Goal: Information Seeking & Learning: Check status

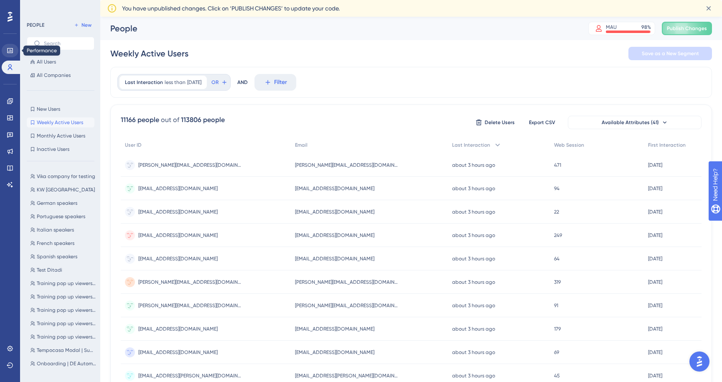
click at [7, 48] on icon at bounding box center [10, 50] width 7 height 7
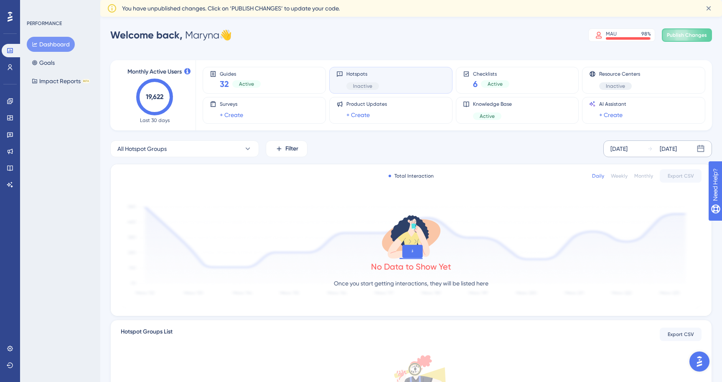
click at [676, 150] on div "[DATE]" at bounding box center [667, 149] width 17 height 10
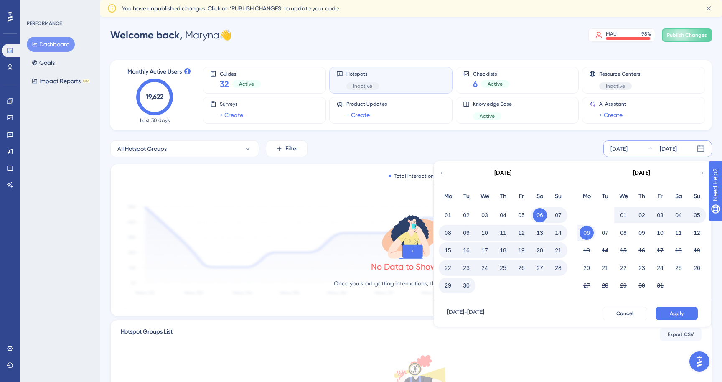
click at [443, 172] on icon at bounding box center [442, 173] width 6 height 8
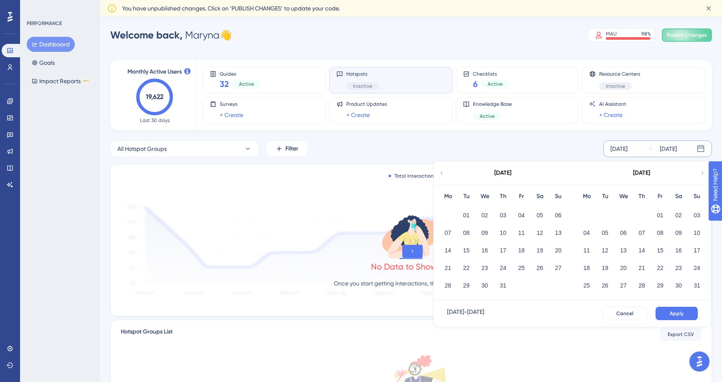
click at [443, 172] on icon at bounding box center [442, 173] width 6 height 8
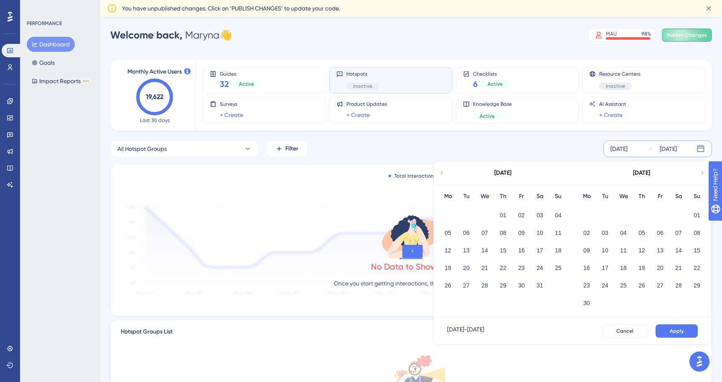
click at [700, 170] on icon at bounding box center [702, 173] width 6 height 8
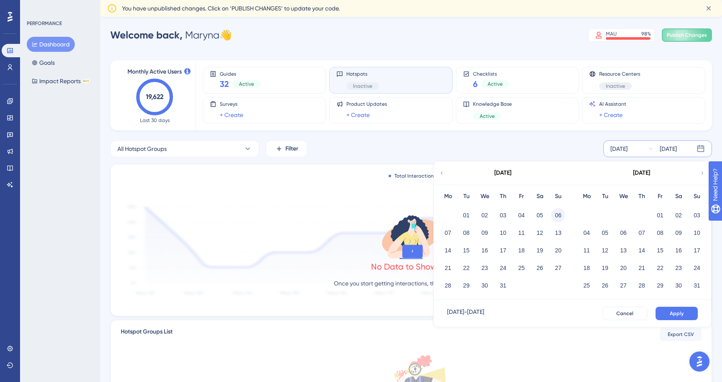
click at [557, 215] on button "06" at bounding box center [558, 215] width 14 height 14
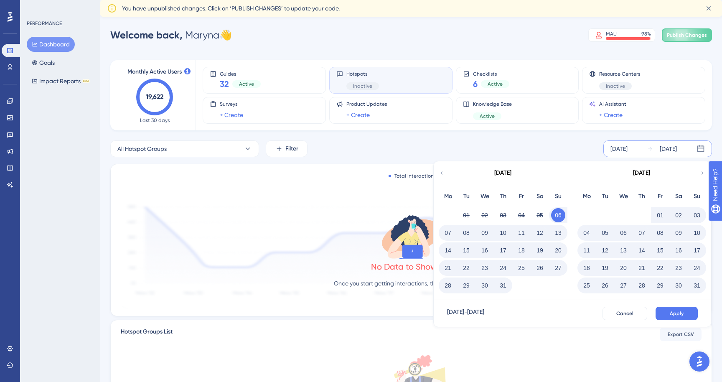
click at [605, 233] on button "05" at bounding box center [605, 233] width 14 height 14
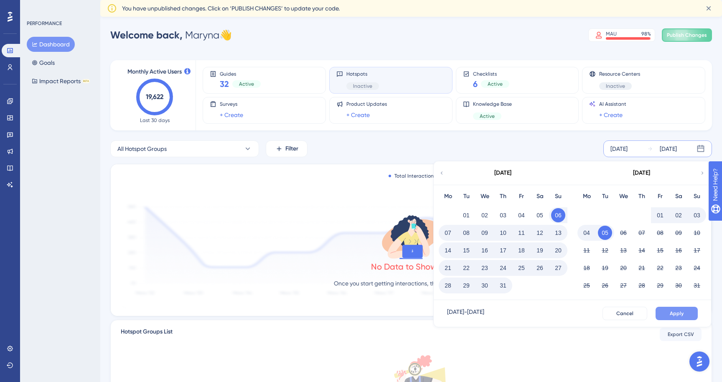
click at [680, 313] on span "Apply" at bounding box center [676, 313] width 14 height 7
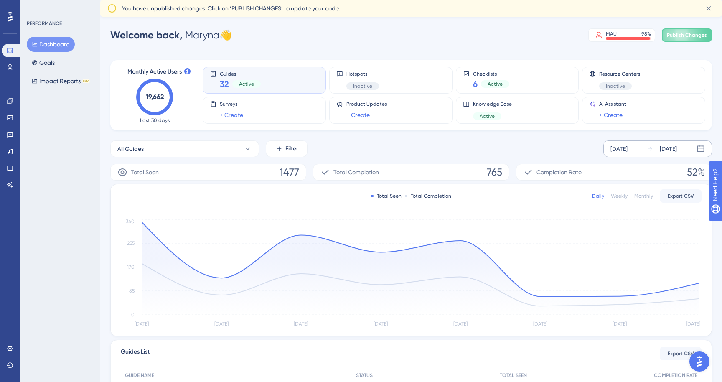
click at [698, 147] on icon at bounding box center [700, 149] width 8 height 8
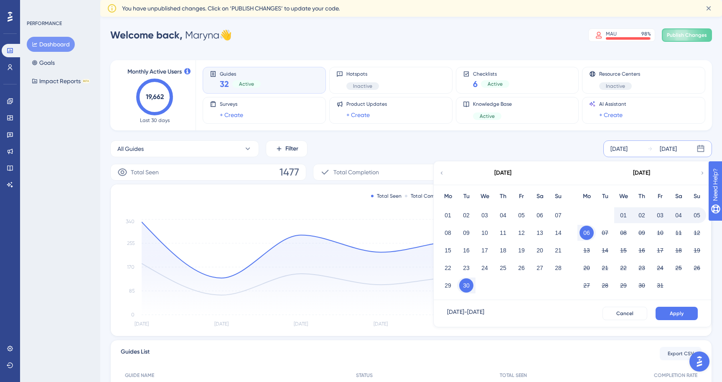
click at [441, 176] on icon at bounding box center [442, 173] width 6 height 8
click at [442, 176] on icon at bounding box center [442, 173] width 6 height 8
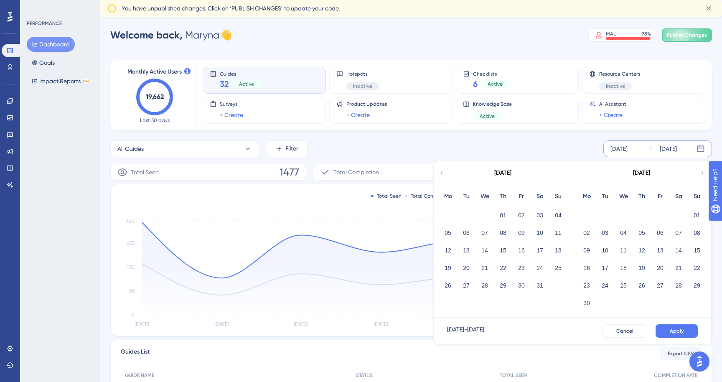
click at [702, 172] on icon at bounding box center [702, 173] width 6 height 8
click at [557, 216] on button "06" at bounding box center [558, 215] width 14 height 14
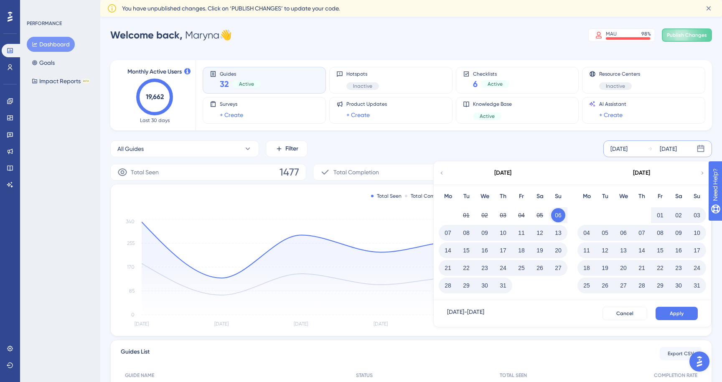
click at [607, 233] on button "05" at bounding box center [605, 233] width 14 height 14
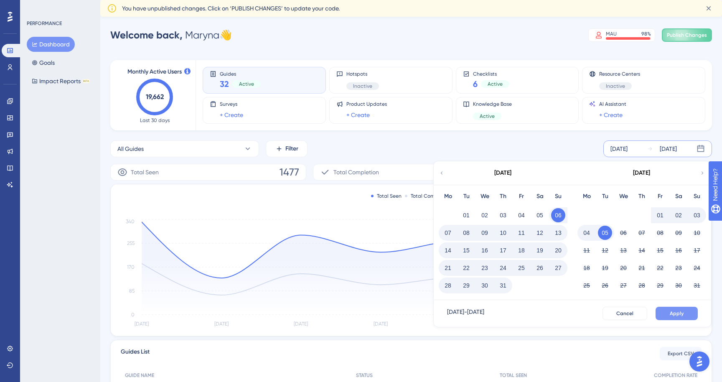
click at [680, 315] on span "Apply" at bounding box center [676, 313] width 14 height 7
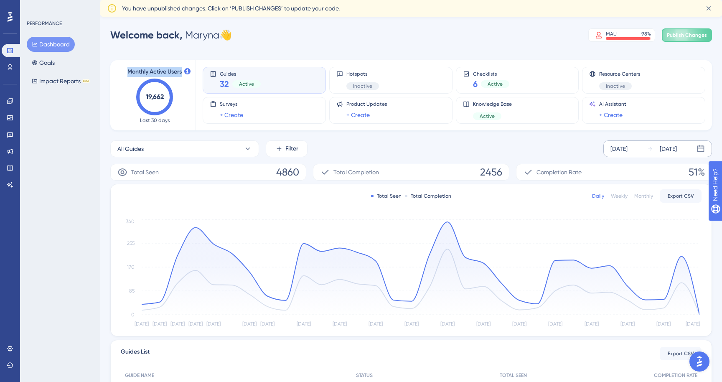
drag, startPoint x: 124, startPoint y: 72, endPoint x: 182, endPoint y: 72, distance: 58.1
click at [182, 72] on div "Monthly Active Users 19,662 Last 30 days" at bounding box center [155, 95] width 62 height 57
click at [180, 72] on span "Monthly Active Users" at bounding box center [154, 72] width 54 height 10
click at [166, 101] on icon "19,662" at bounding box center [154, 97] width 37 height 37
click at [149, 119] on span "Last 30 days" at bounding box center [155, 120] width 30 height 7
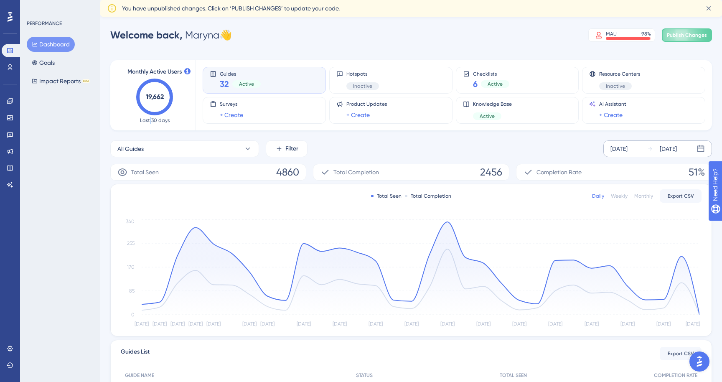
click at [149, 119] on span "Last 30 days" at bounding box center [155, 120] width 30 height 7
click at [227, 144] on button "All Guides" at bounding box center [184, 148] width 149 height 17
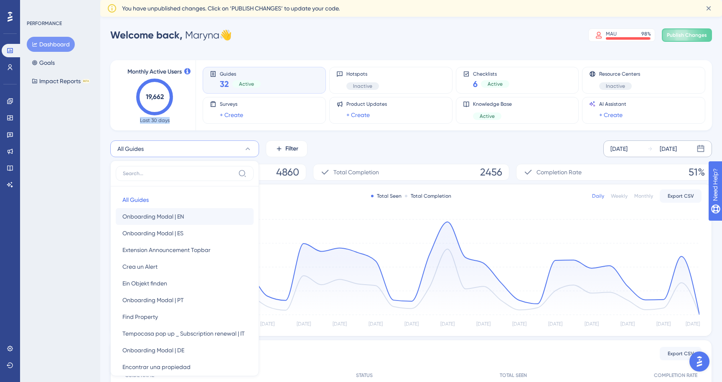
scroll to position [66, 0]
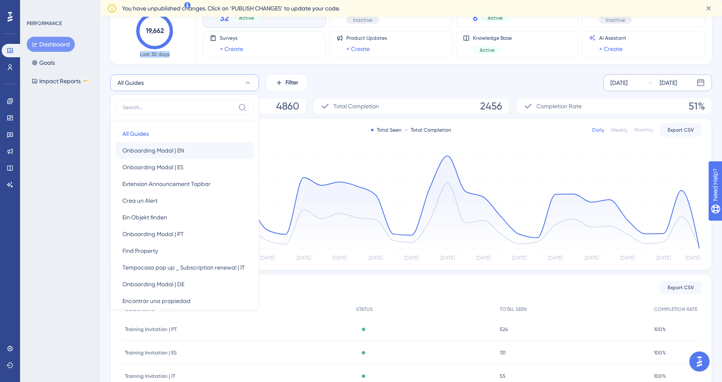
click at [182, 152] on span "Onboarding Modal | EN" at bounding box center [152, 150] width 61 height 10
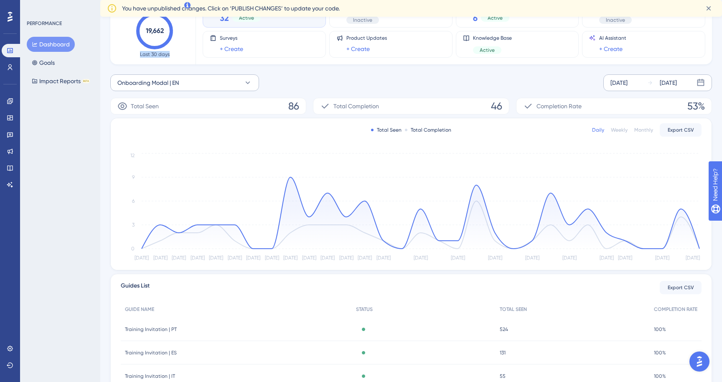
click at [192, 79] on button "Onboarding Modal | EN" at bounding box center [184, 82] width 149 height 17
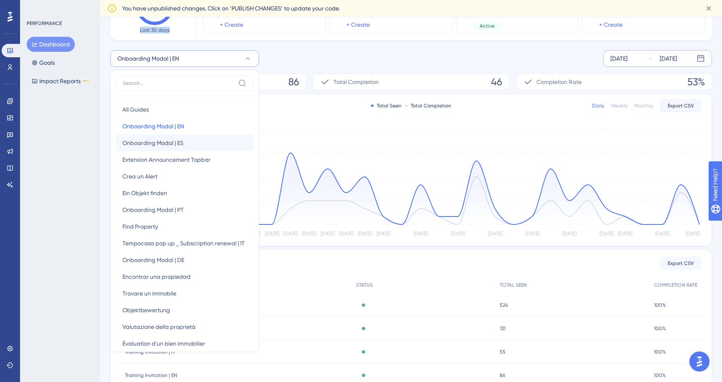
click at [170, 144] on span "Onboarding Modal | ES" at bounding box center [152, 143] width 61 height 10
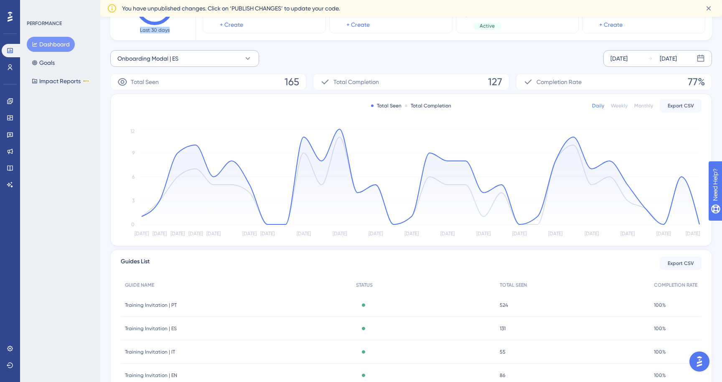
click at [204, 56] on button "Onboarding Modal | ES" at bounding box center [184, 58] width 149 height 17
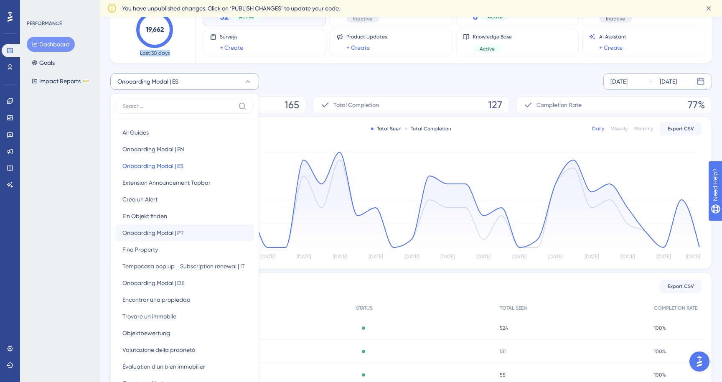
click at [167, 231] on span "Onboarding Modal | PT" at bounding box center [152, 233] width 61 height 10
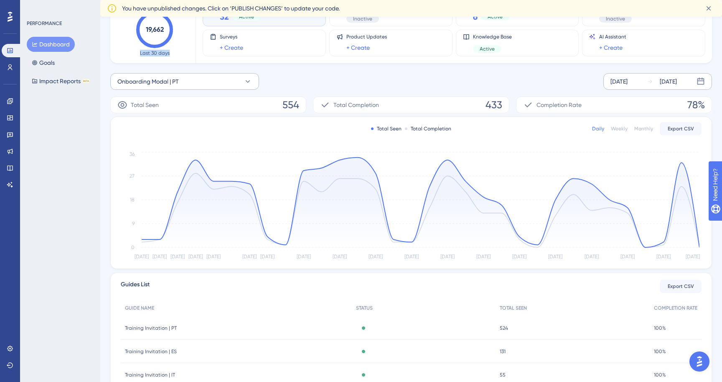
click at [189, 82] on button "Onboarding Modal | PT" at bounding box center [184, 81] width 149 height 17
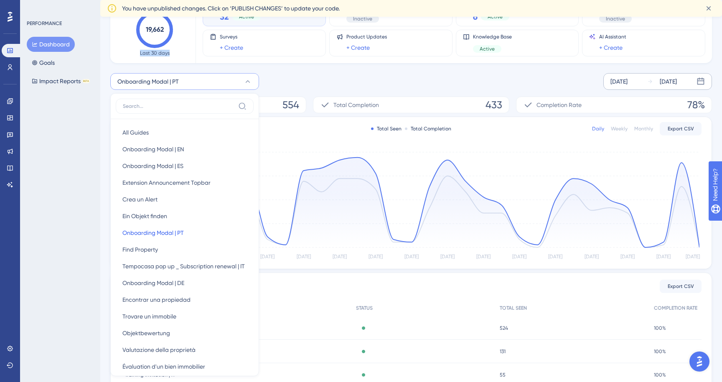
scroll to position [100, 0]
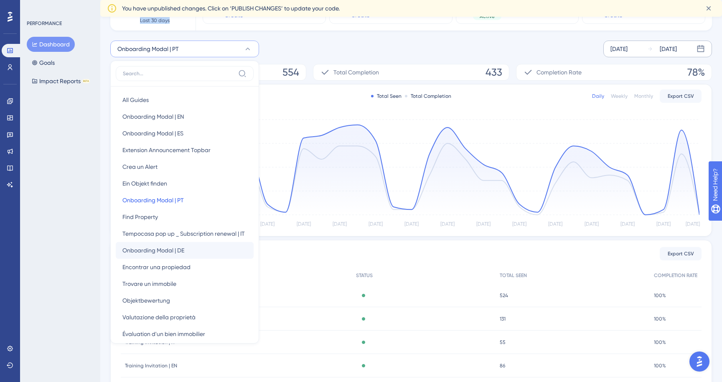
click at [171, 253] on span "Onboarding Modal | DE" at bounding box center [153, 250] width 62 height 10
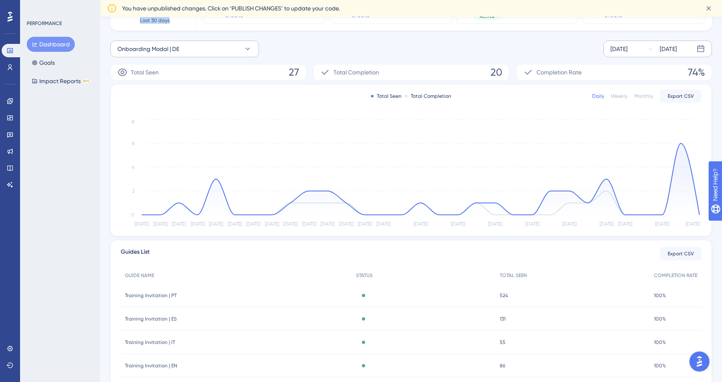
click at [174, 53] on span "Onboarding Modal | DE" at bounding box center [148, 49] width 62 height 10
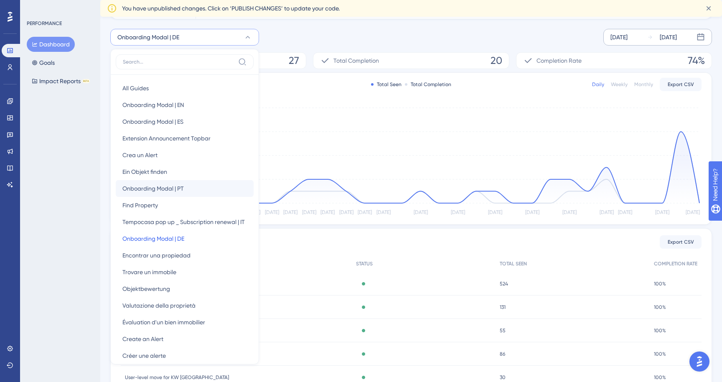
click at [162, 193] on span "Onboarding Modal | PT" at bounding box center [152, 188] width 61 height 10
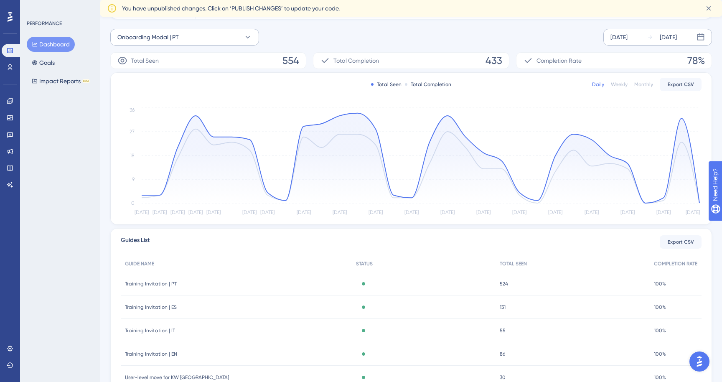
click at [208, 33] on button "Onboarding Modal | PT" at bounding box center [184, 37] width 149 height 17
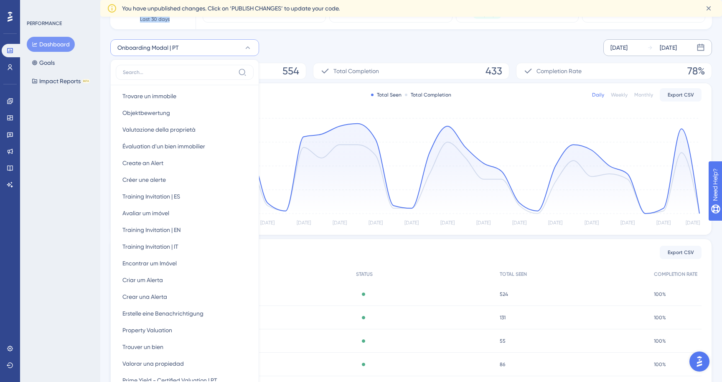
scroll to position [187, 0]
click at [166, 72] on input at bounding box center [179, 72] width 112 height 7
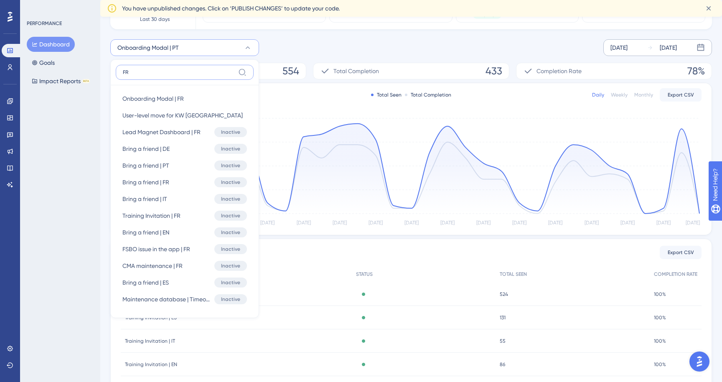
scroll to position [0, 0]
type input "FR"
click at [186, 98] on button "Onboarding Modal | FR Onboarding Modal | FR" at bounding box center [185, 98] width 138 height 17
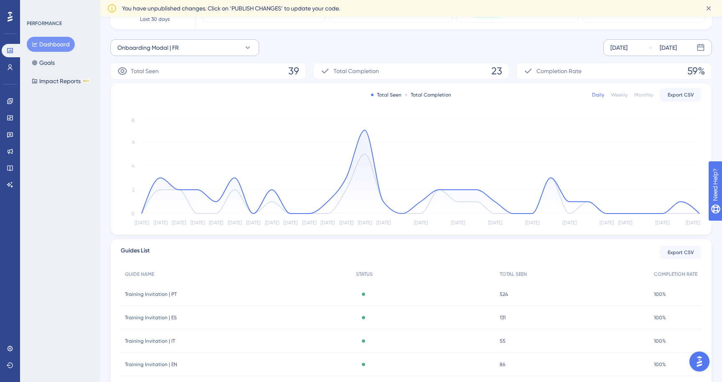
click at [227, 46] on button "Onboarding Modal | FR" at bounding box center [184, 47] width 149 height 17
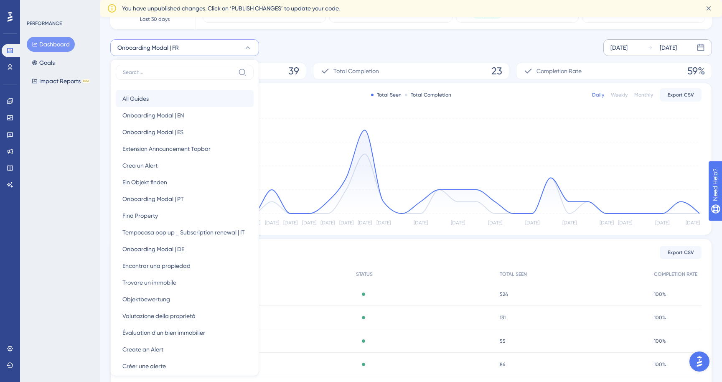
scroll to position [118, 0]
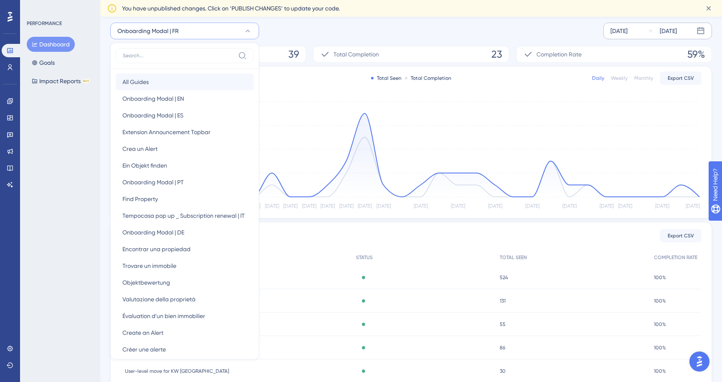
click at [188, 81] on button "All Guides All Guides" at bounding box center [185, 82] width 138 height 17
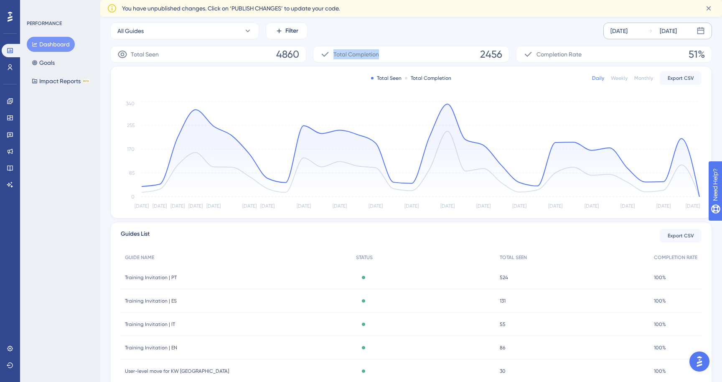
drag, startPoint x: 382, startPoint y: 55, endPoint x: 331, endPoint y: 55, distance: 51.0
click at [331, 55] on div "Total Completion 2456" at bounding box center [411, 54] width 196 height 17
copy span "Total Completion"
drag, startPoint x: 597, startPoint y: 55, endPoint x: 537, endPoint y: 54, distance: 59.7
click at [537, 54] on div "Completion Rate 51%" at bounding box center [614, 54] width 196 height 17
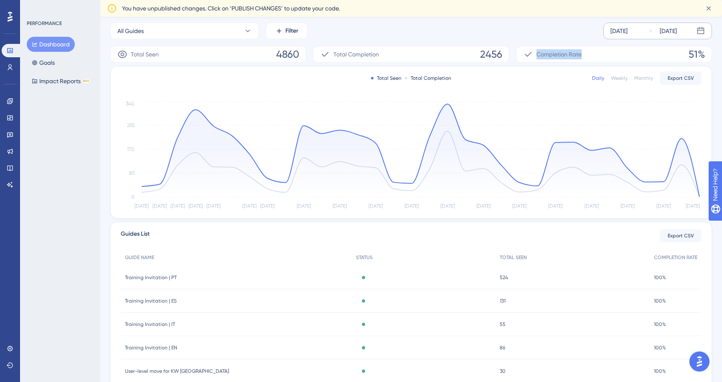
copy span "Completion Rate"
click at [225, 54] on div "Total Seen 4860" at bounding box center [208, 54] width 196 height 17
click at [223, 26] on button "All Guides" at bounding box center [184, 31] width 149 height 17
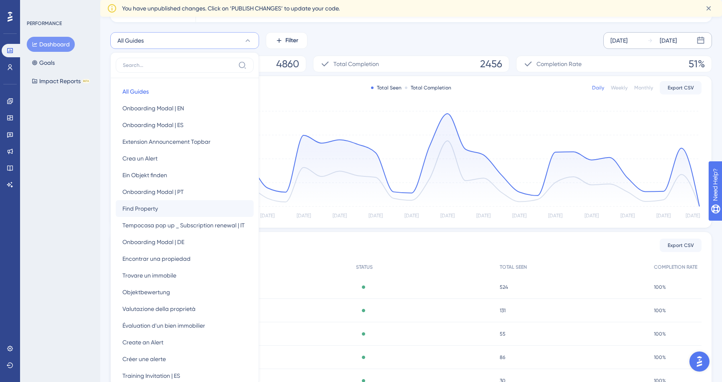
click at [146, 211] on span "Find Property" at bounding box center [140, 208] width 36 height 10
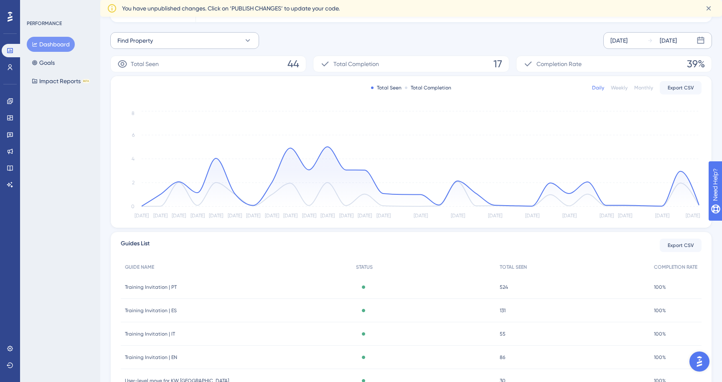
click at [193, 39] on button "Find Property" at bounding box center [184, 40] width 149 height 17
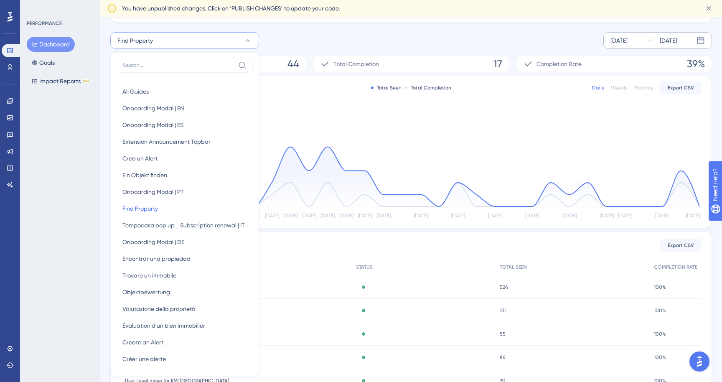
scroll to position [123, 0]
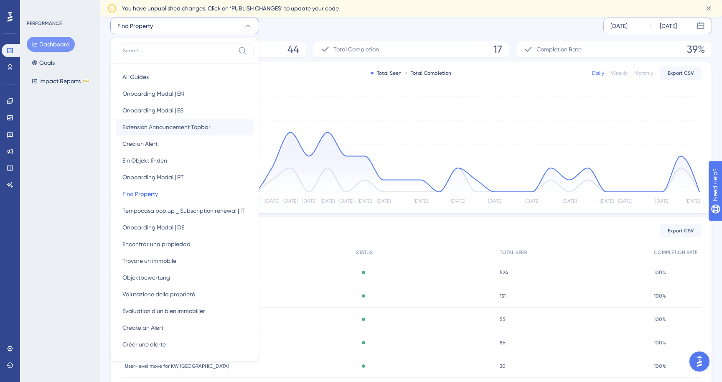
click at [191, 125] on span "Extension Announcement Topbar" at bounding box center [166, 127] width 88 height 10
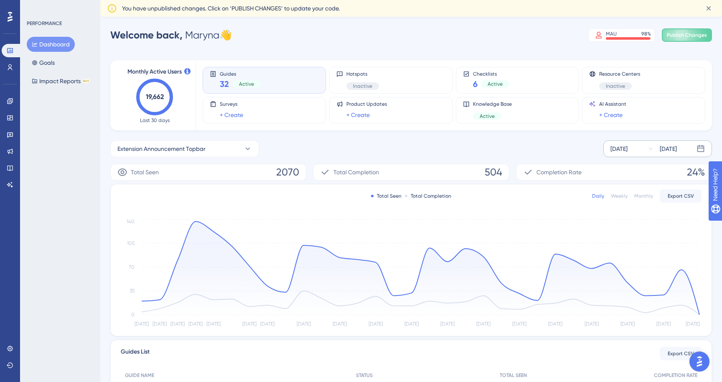
scroll to position [0, 0]
click at [10, 106] on link at bounding box center [10, 100] width 17 height 13
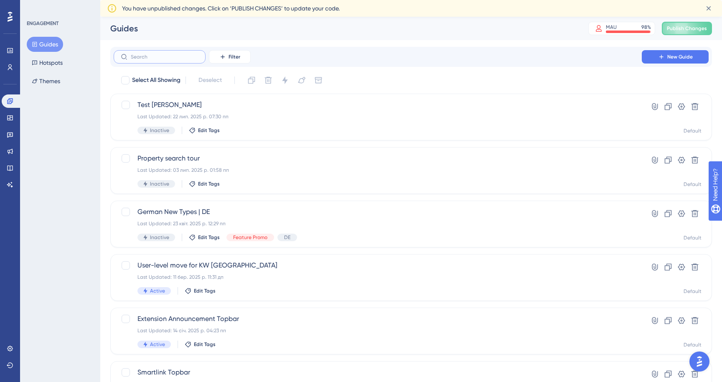
click at [151, 55] on input "text" at bounding box center [165, 57] width 68 height 6
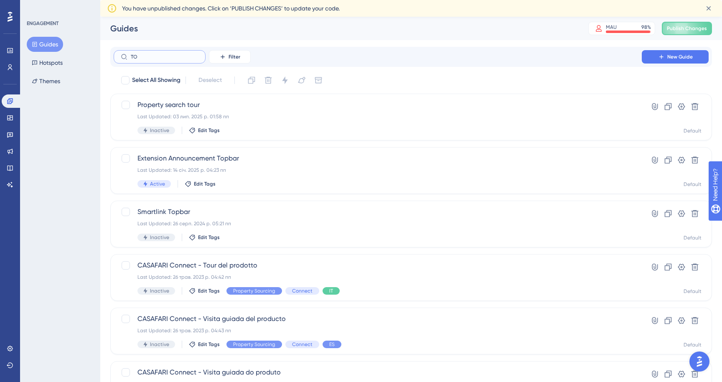
type input "TOO"
checkbox input "true"
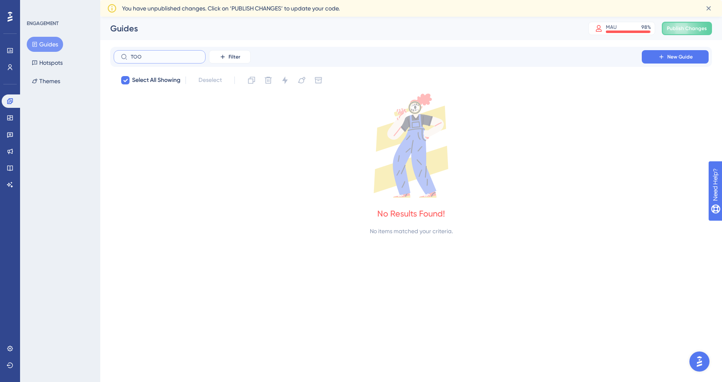
type input "TO"
checkbox input "false"
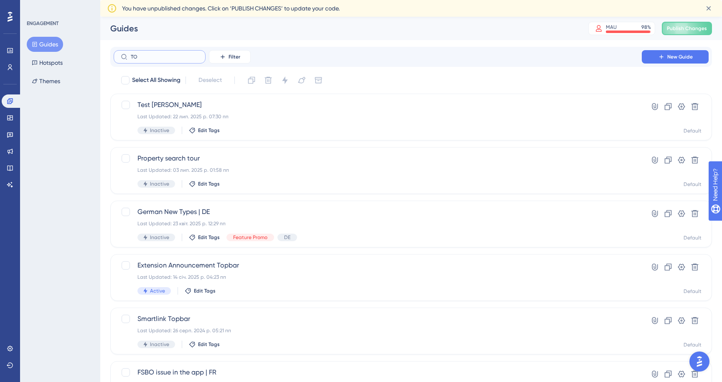
type input "T"
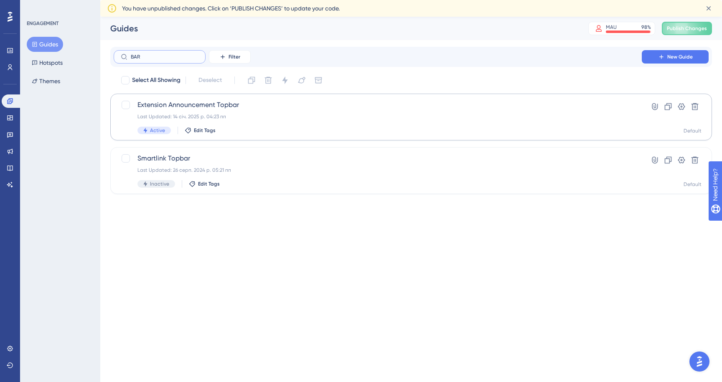
type input "BAR"
click at [160, 104] on span "Extension Announcement Topbar" at bounding box center [377, 105] width 480 height 10
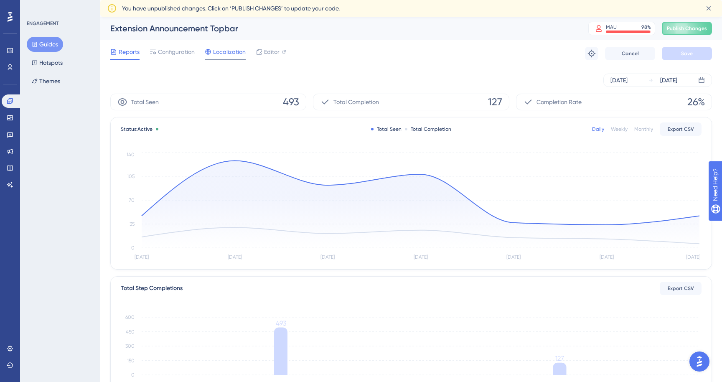
click at [215, 56] on span "Localization" at bounding box center [229, 52] width 33 height 10
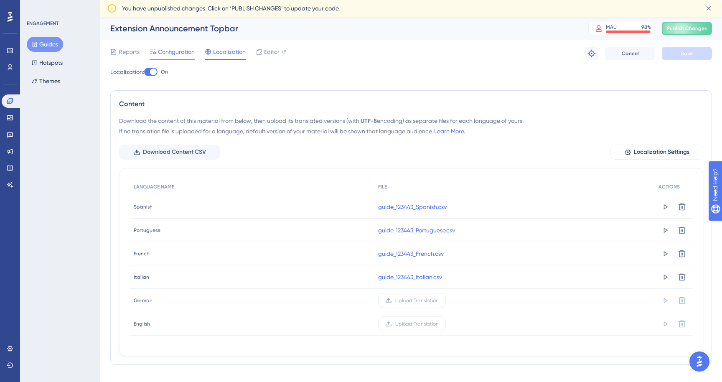
click at [190, 54] on span "Configuration" at bounding box center [176, 52] width 37 height 10
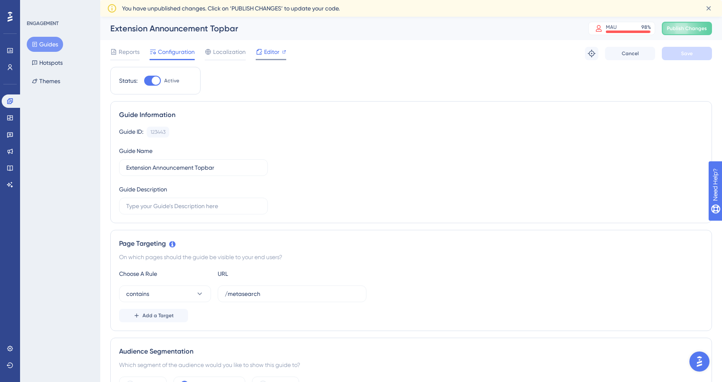
click at [267, 47] on span "Editor" at bounding box center [271, 52] width 15 height 10
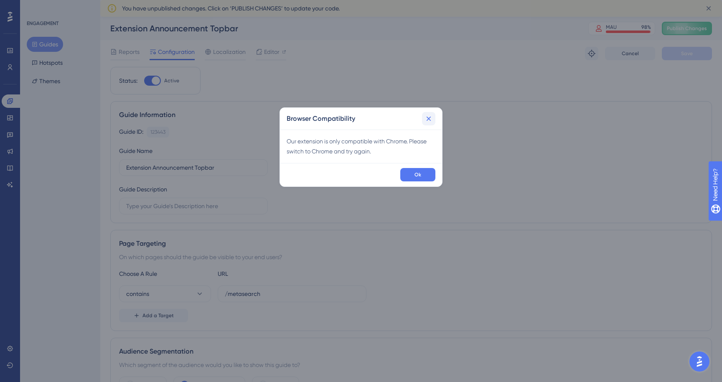
click at [432, 120] on icon at bounding box center [428, 118] width 8 height 8
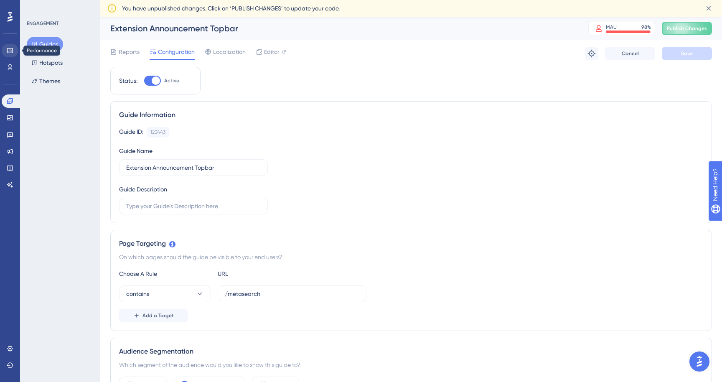
click at [12, 52] on icon at bounding box center [10, 50] width 7 height 7
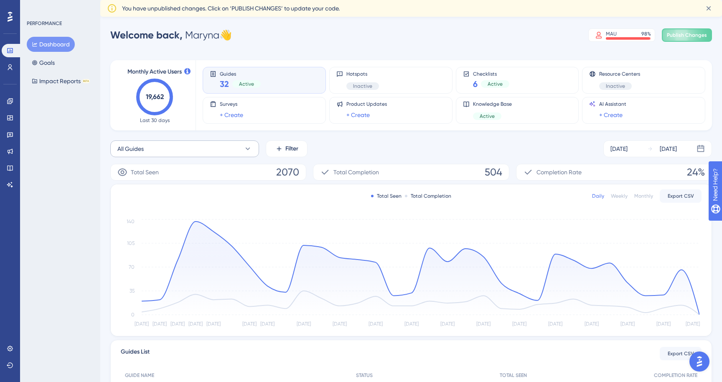
click at [178, 150] on button "All Guides" at bounding box center [184, 148] width 149 height 17
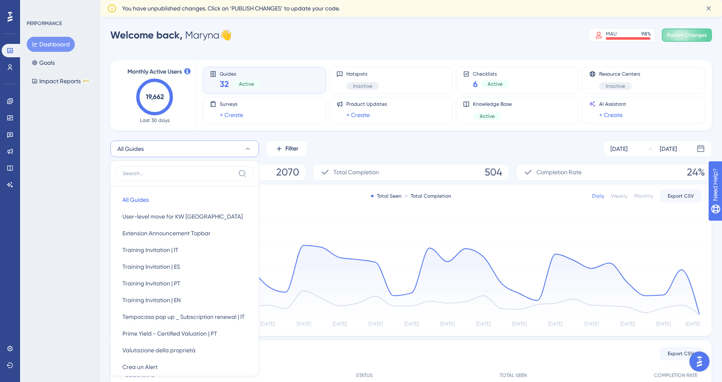
scroll to position [66, 0]
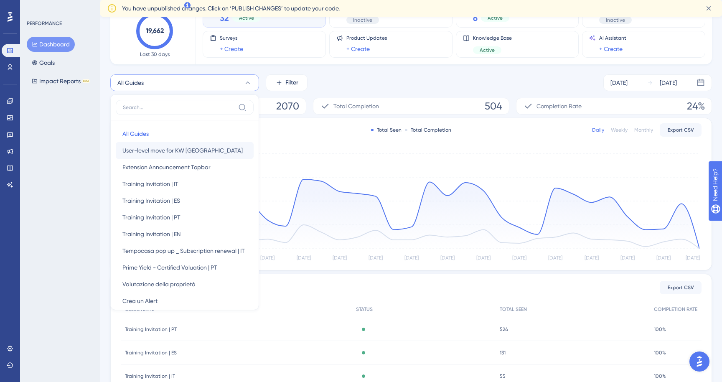
click at [174, 152] on span "User-level move for KW France" at bounding box center [182, 150] width 120 height 10
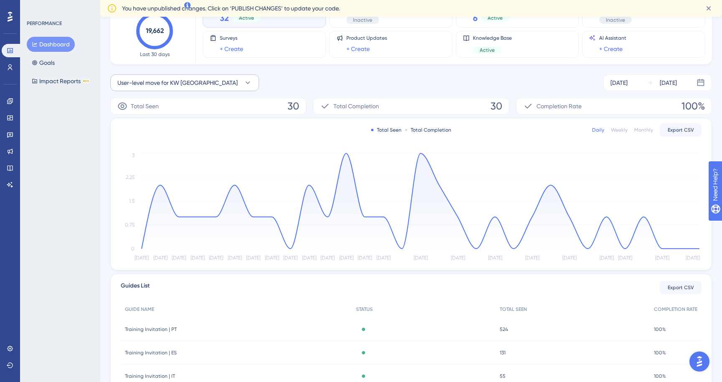
click at [178, 83] on span "User-level move for KW France" at bounding box center [177, 83] width 120 height 10
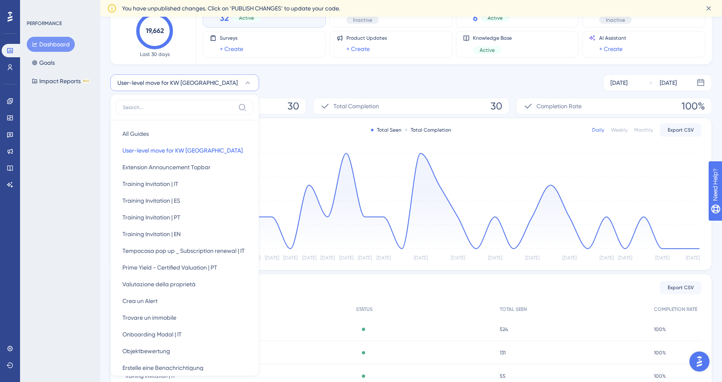
scroll to position [103, 0]
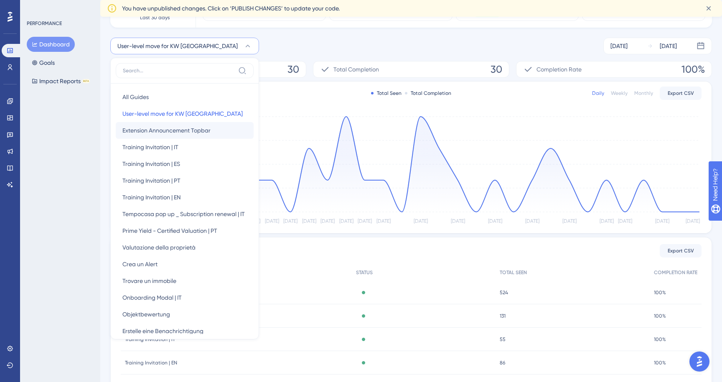
click at [170, 130] on span "Extension Announcement Topbar" at bounding box center [166, 130] width 88 height 10
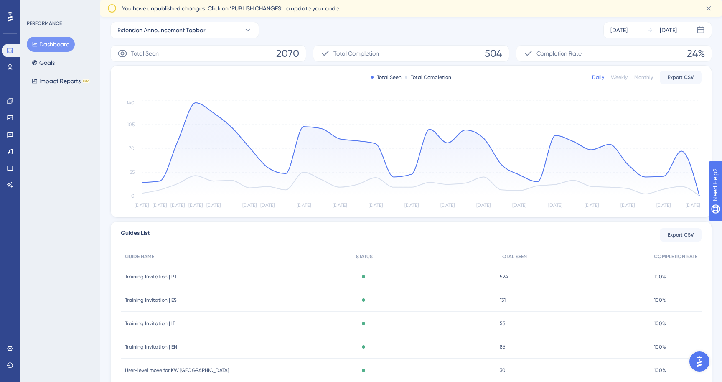
scroll to position [120, 0]
click at [188, 33] on span "Extension Announcement Topbar" at bounding box center [161, 29] width 88 height 10
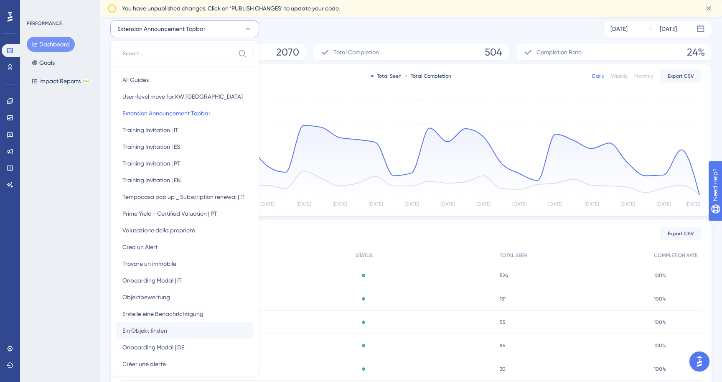
scroll to position [0, 0]
click at [165, 246] on button "Crea un Alert Crea un Alert" at bounding box center [185, 246] width 138 height 17
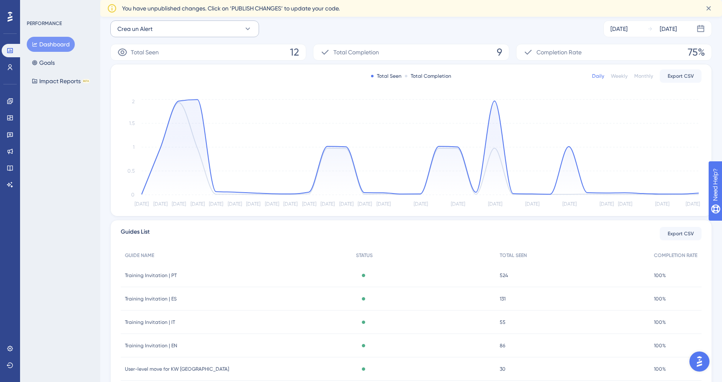
click at [205, 33] on button "Crea un Alert" at bounding box center [184, 28] width 149 height 17
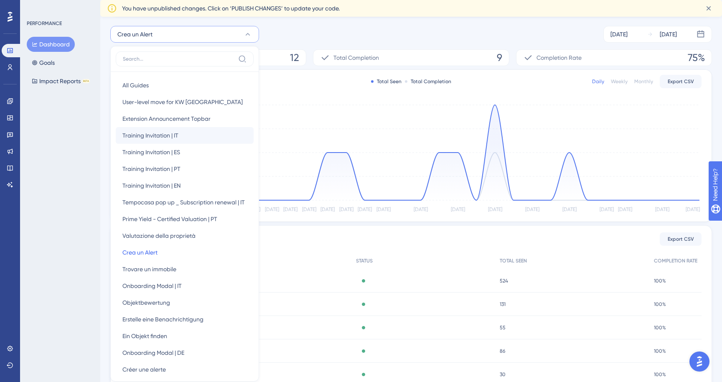
click at [173, 137] on span "Training Invitation | IT" at bounding box center [150, 135] width 56 height 10
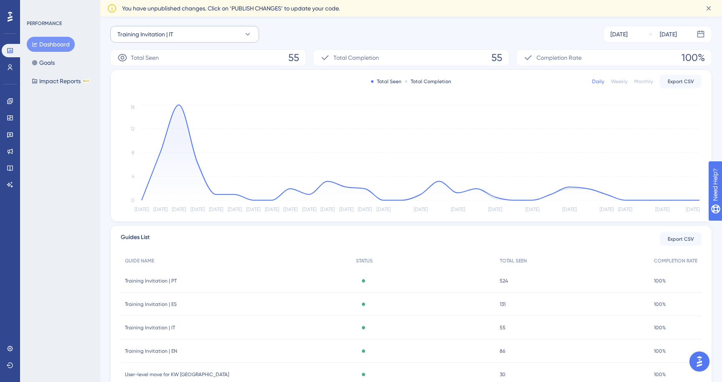
click at [185, 32] on button "Training Invitation | IT" at bounding box center [184, 34] width 149 height 17
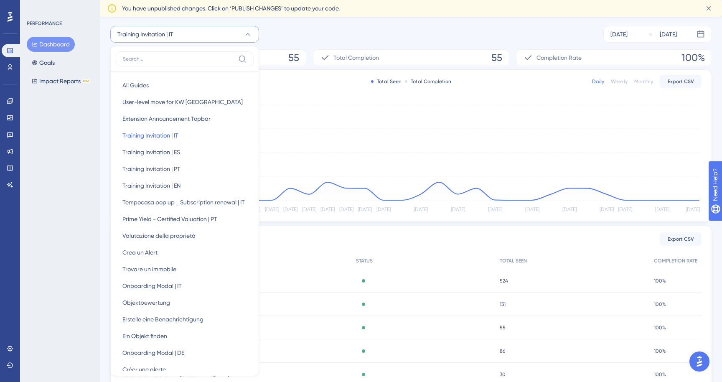
scroll to position [122, 0]
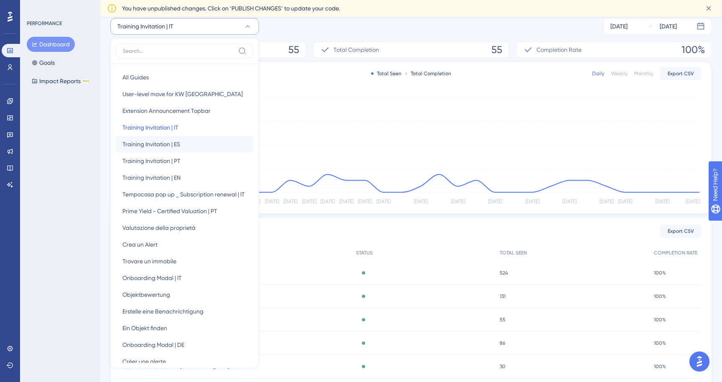
click at [168, 146] on span "Training Invitation | ES" at bounding box center [151, 144] width 58 height 10
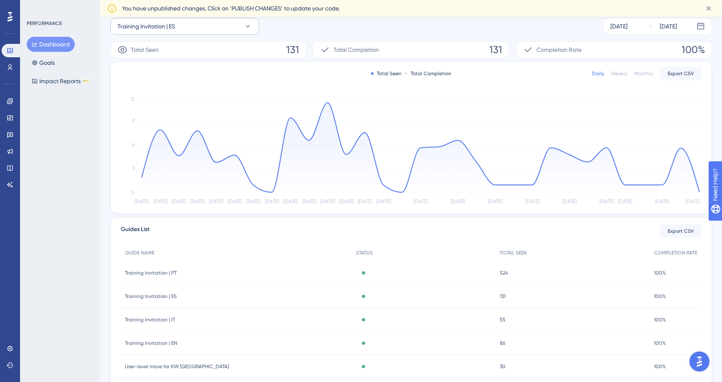
click at [197, 27] on button "Training Invitation | ES" at bounding box center [184, 26] width 149 height 17
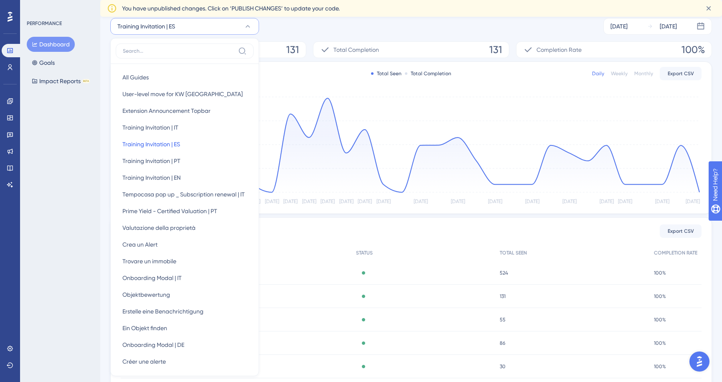
scroll to position [129, 0]
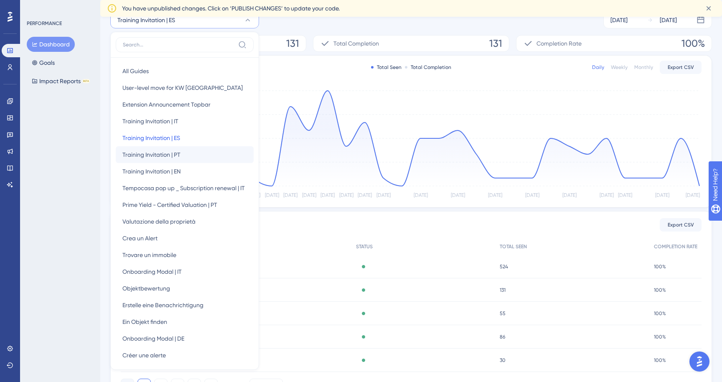
click at [171, 156] on span "Training Invitation | PT" at bounding box center [151, 155] width 58 height 10
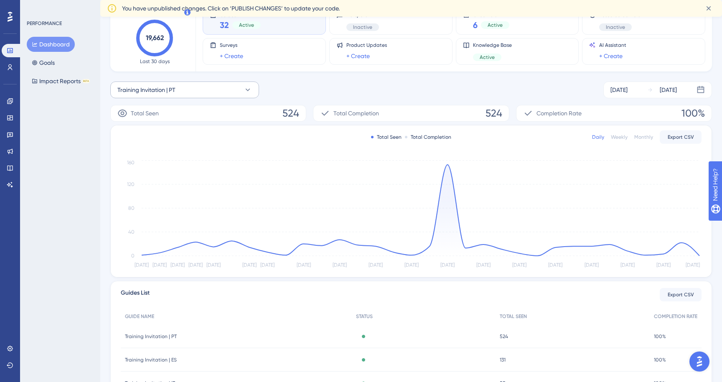
click at [203, 91] on button "Training Invitation | PT" at bounding box center [184, 89] width 149 height 17
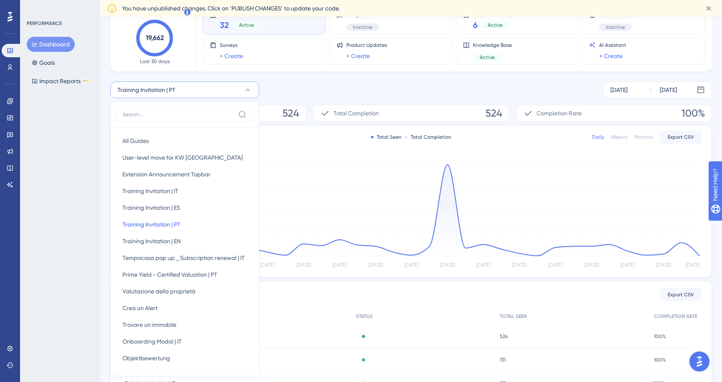
scroll to position [97, 0]
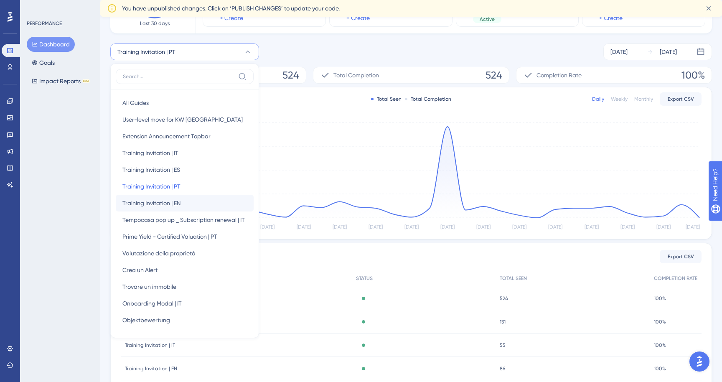
click at [183, 199] on button "Training Invitation | EN Training Invitation | EN" at bounding box center [185, 203] width 138 height 17
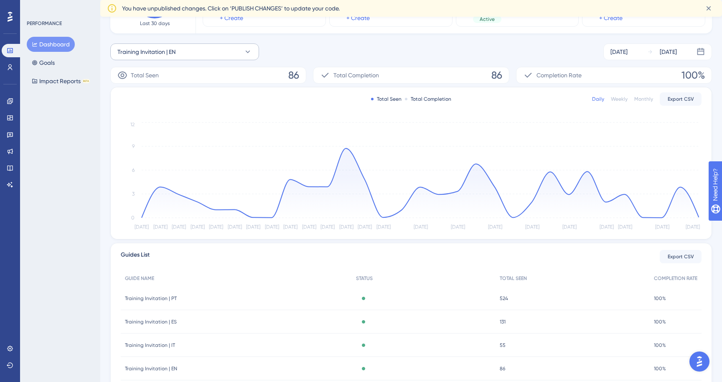
click at [203, 47] on button "Training Invitation | EN" at bounding box center [184, 51] width 149 height 17
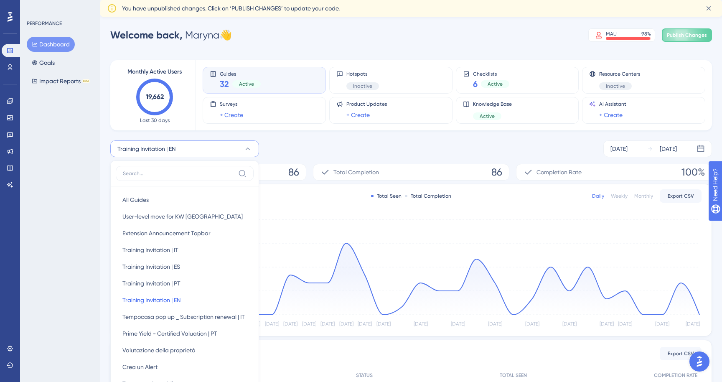
scroll to position [0, 0]
click at [656, 147] on div "[DATE]" at bounding box center [662, 149] width 30 height 10
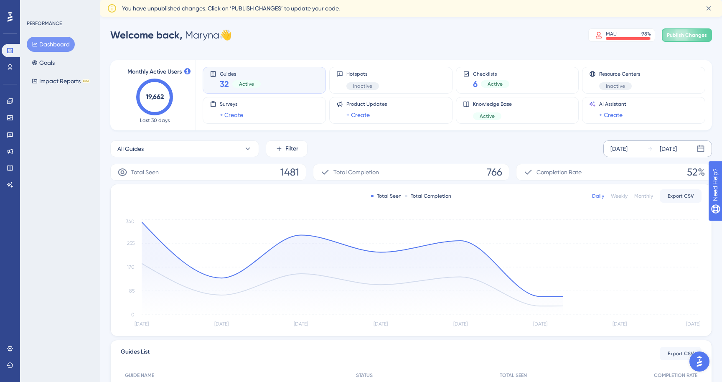
click at [624, 145] on div "Sep 30 2025" at bounding box center [618, 149] width 17 height 10
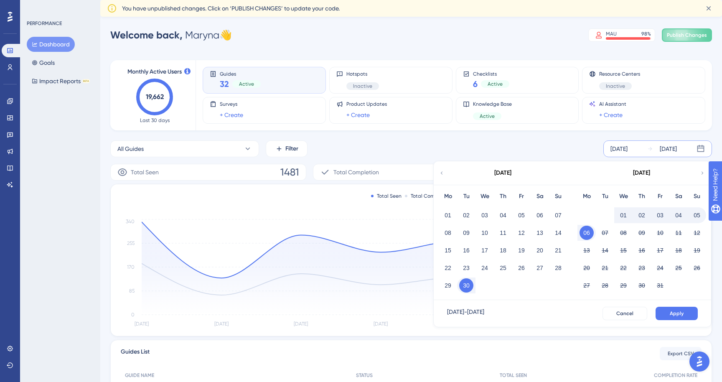
click at [446, 172] on div "[DATE]" at bounding box center [503, 172] width 138 height 23
click at [442, 174] on icon at bounding box center [442, 172] width 2 height 3
click at [623, 231] on button "06" at bounding box center [623, 233] width 14 height 14
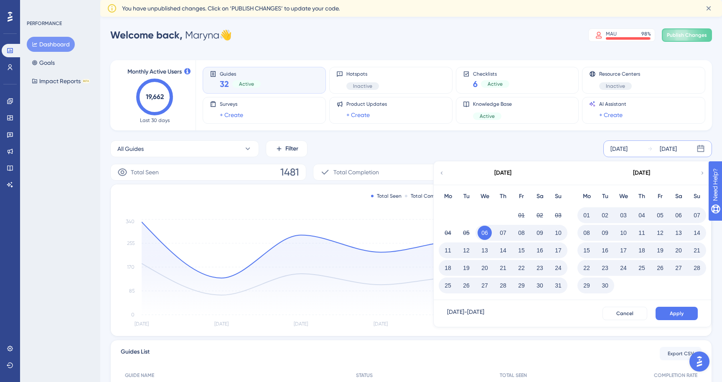
click at [662, 216] on button "05" at bounding box center [660, 215] width 14 height 14
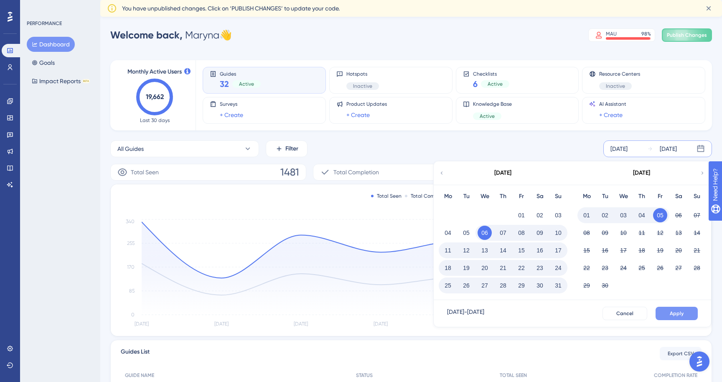
click at [673, 313] on span "Apply" at bounding box center [676, 313] width 14 height 7
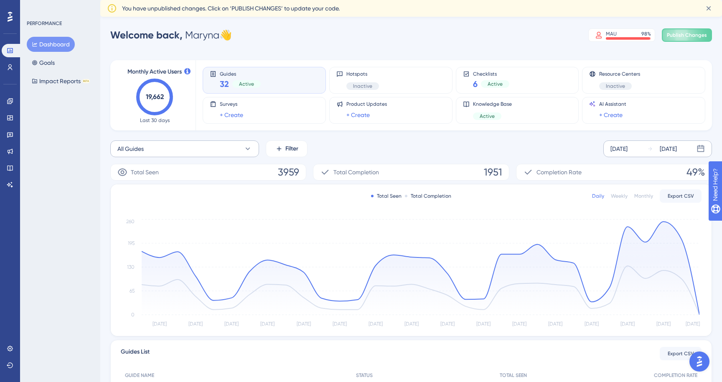
click at [238, 150] on button "All Guides" at bounding box center [184, 148] width 149 height 17
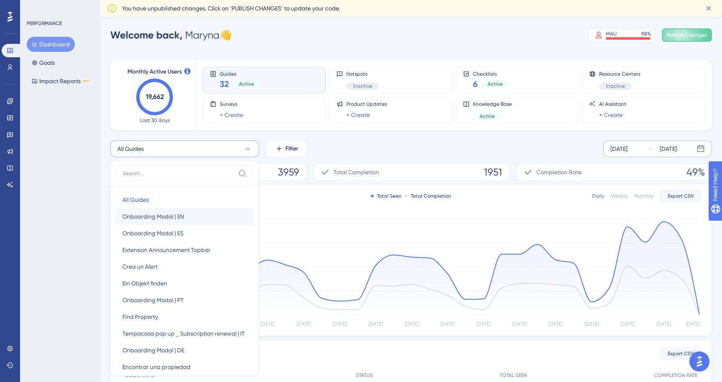
scroll to position [72, 0]
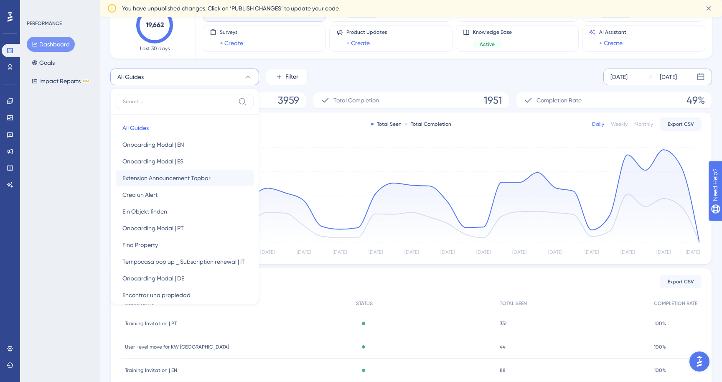
click at [208, 177] on span "Extension Announcement Topbar" at bounding box center [166, 178] width 88 height 10
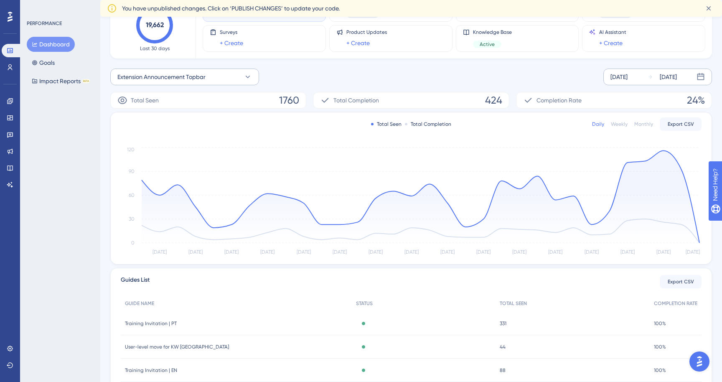
click at [220, 76] on button "Extension Announcement Topbar" at bounding box center [184, 76] width 149 height 17
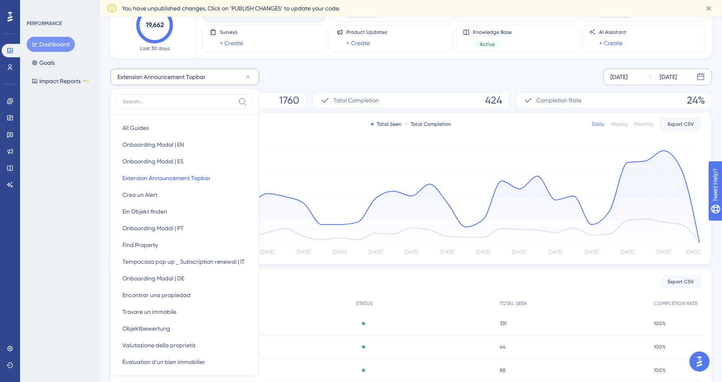
scroll to position [103, 0]
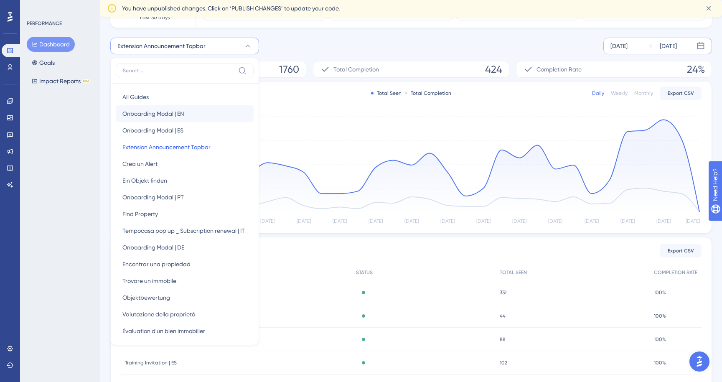
click at [198, 119] on button "Onboarding Modal | EN Onboarding Modal | EN" at bounding box center [185, 113] width 138 height 17
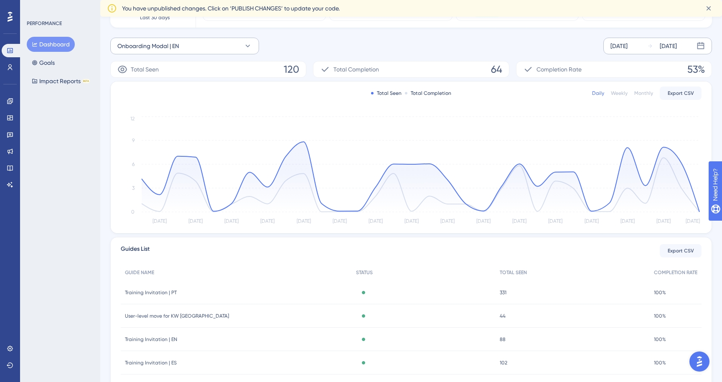
click at [231, 46] on button "Onboarding Modal | EN" at bounding box center [184, 46] width 149 height 17
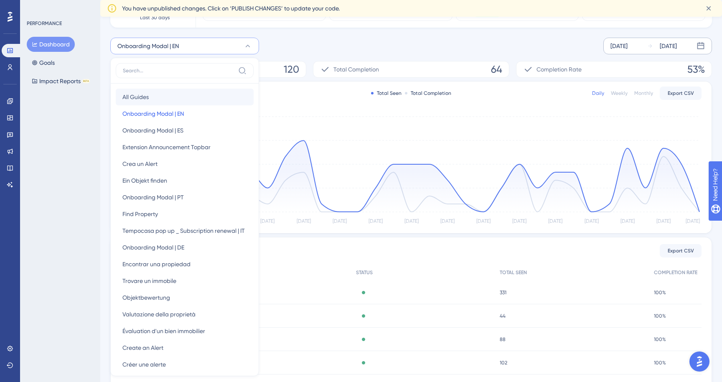
scroll to position [112, 0]
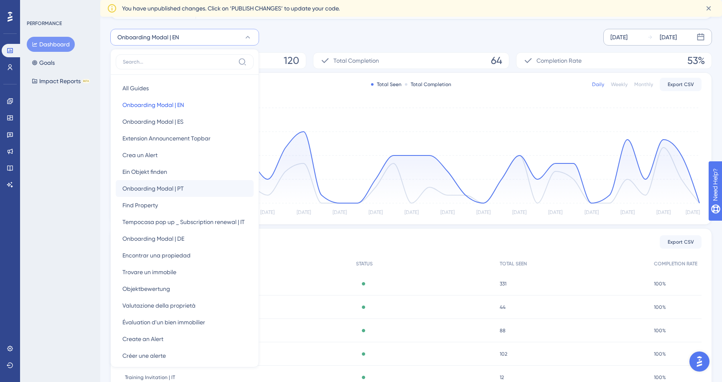
click at [203, 180] on button "Onboarding Modal | PT Onboarding Modal | PT" at bounding box center [185, 188] width 138 height 17
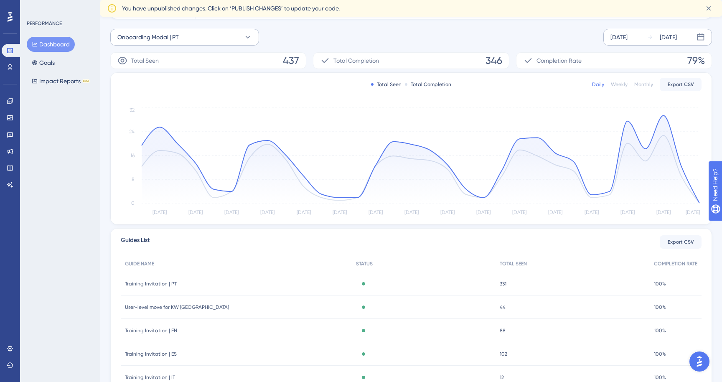
click at [230, 36] on button "Onboarding Modal | PT" at bounding box center [184, 37] width 149 height 17
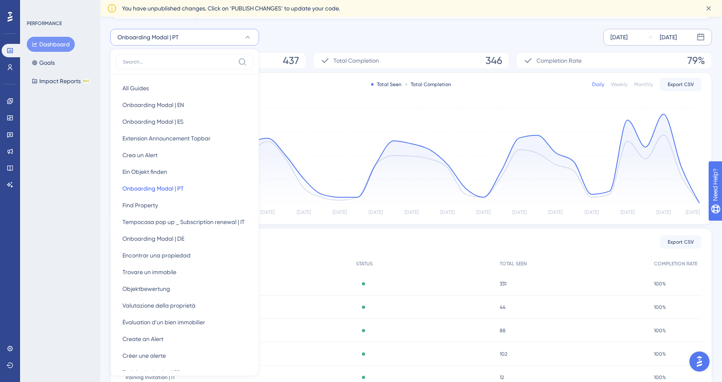
scroll to position [113, 0]
click at [182, 200] on button "Find Property Find Property" at bounding box center [185, 203] width 138 height 17
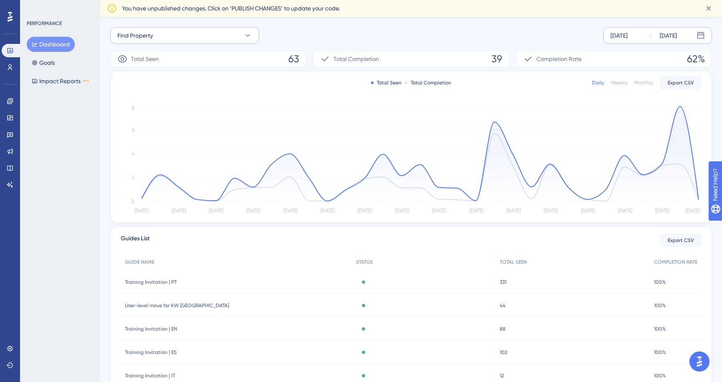
click at [229, 33] on button "Find Property" at bounding box center [184, 35] width 149 height 17
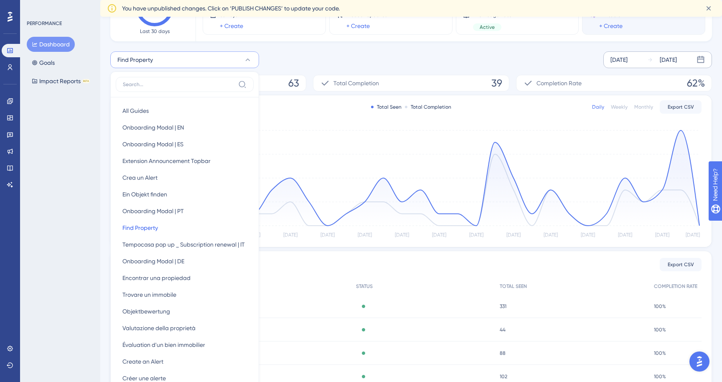
scroll to position [20, 0]
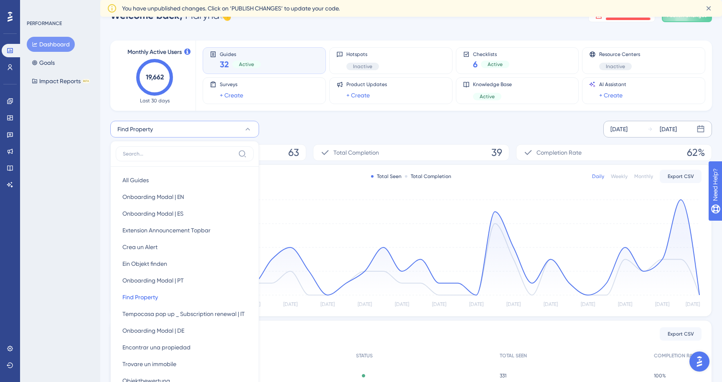
click at [644, 131] on div "Aug 06 2025 Sep 05 2025" at bounding box center [657, 129] width 109 height 17
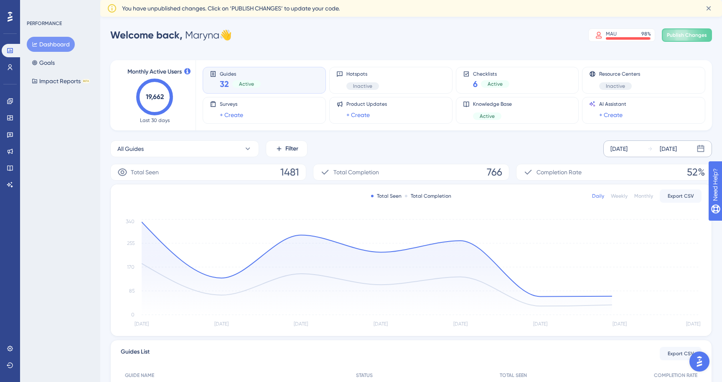
click at [627, 147] on div "Sep 30 2025" at bounding box center [618, 149] width 17 height 10
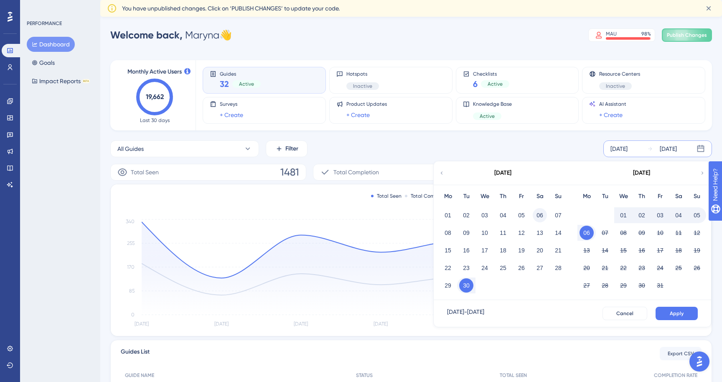
click at [538, 212] on button "06" at bounding box center [540, 215] width 14 height 14
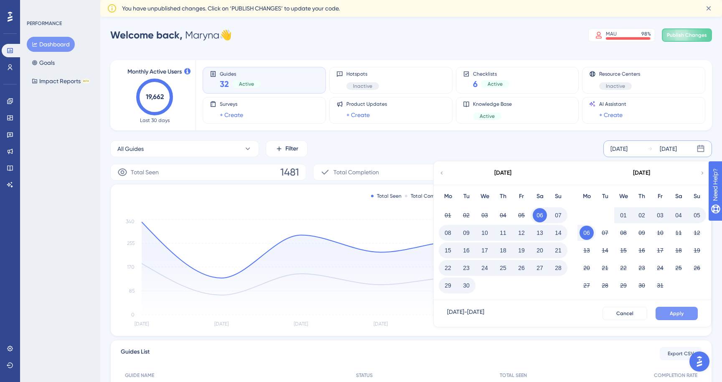
click at [666, 315] on button "Apply" at bounding box center [676, 313] width 42 height 13
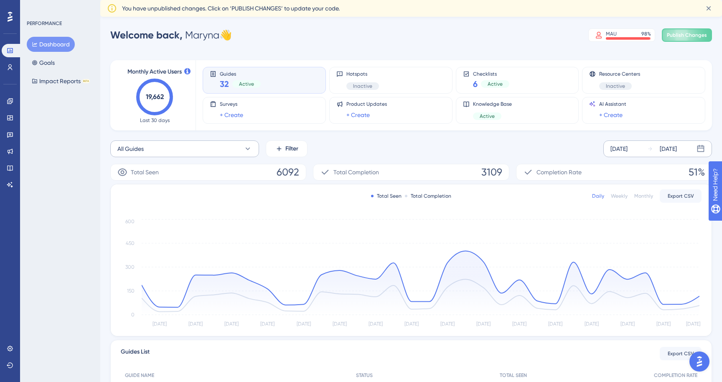
click at [238, 144] on button "All Guides" at bounding box center [184, 148] width 149 height 17
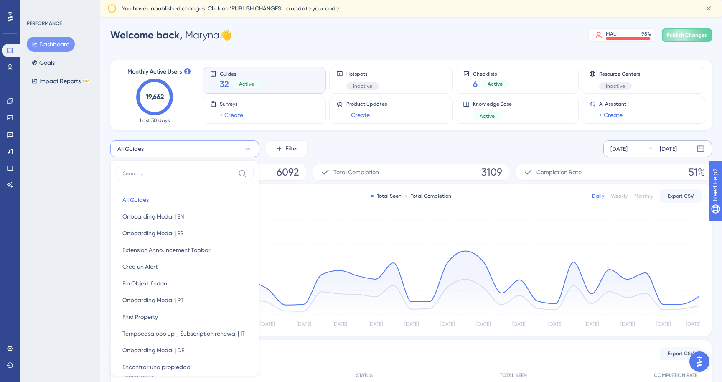
scroll to position [66, 0]
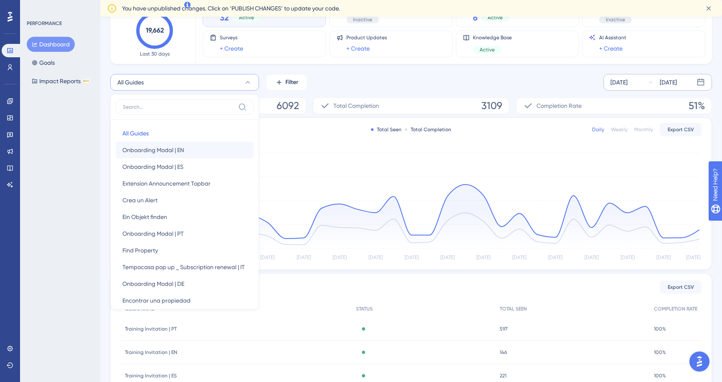
click at [195, 150] on button "Onboarding Modal | EN Onboarding Modal | EN" at bounding box center [185, 150] width 138 height 17
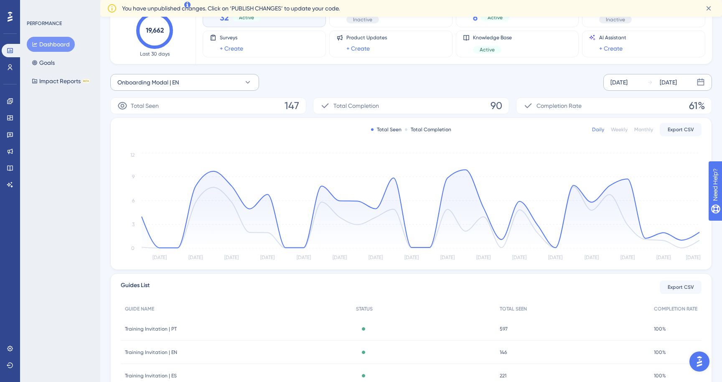
click at [212, 82] on button "Onboarding Modal | EN" at bounding box center [184, 82] width 149 height 17
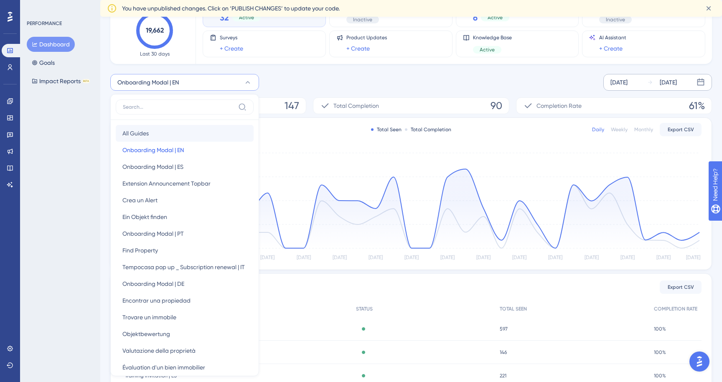
scroll to position [100, 0]
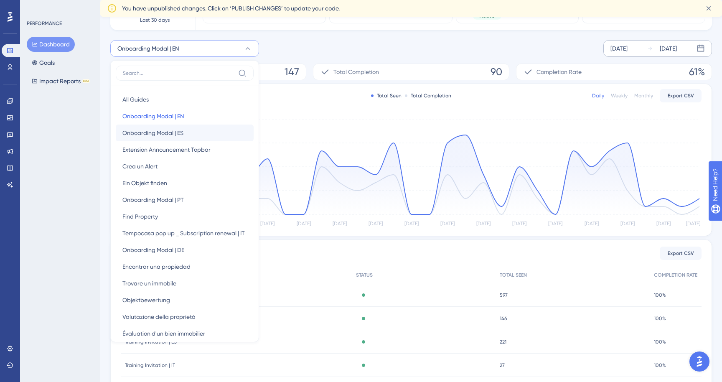
click at [190, 129] on button "Onboarding Modal | ES Onboarding Modal | ES" at bounding box center [185, 132] width 138 height 17
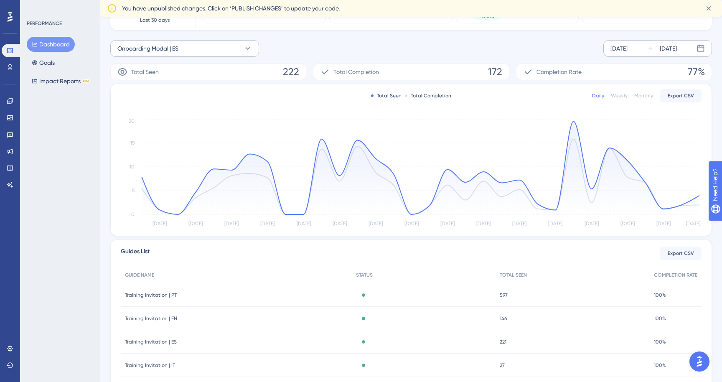
click at [210, 48] on button "Onboarding Modal | ES" at bounding box center [184, 48] width 149 height 17
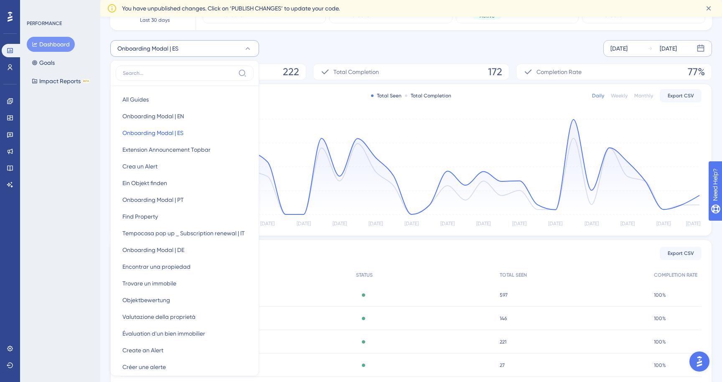
scroll to position [105, 0]
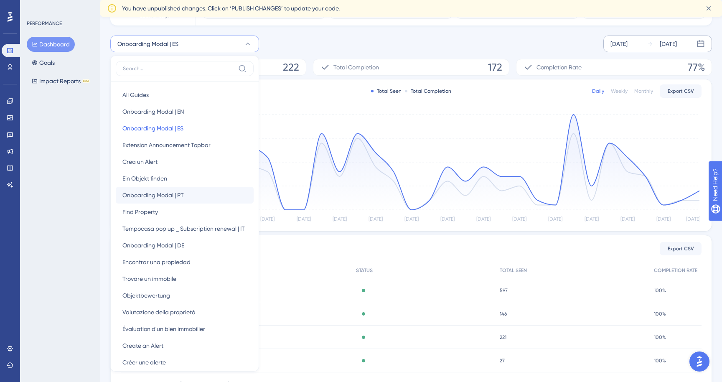
click at [180, 191] on span "Onboarding Modal | PT" at bounding box center [152, 195] width 61 height 10
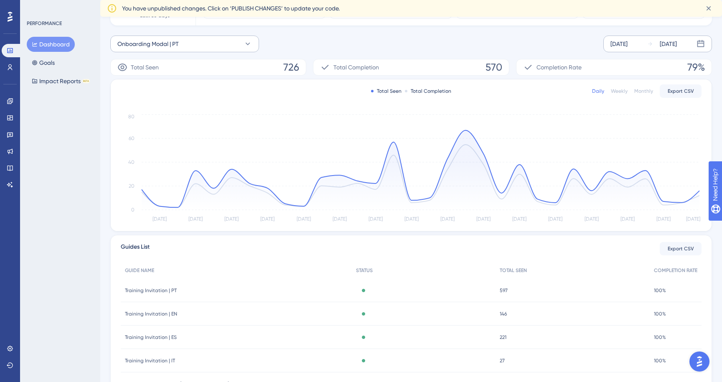
click at [224, 40] on button "Onboarding Modal | PT" at bounding box center [184, 44] width 149 height 17
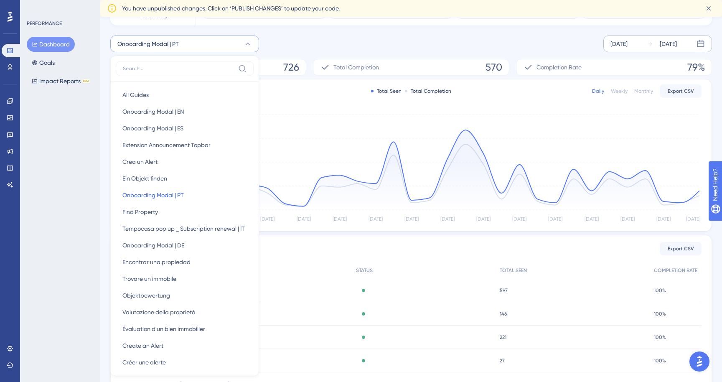
scroll to position [122, 0]
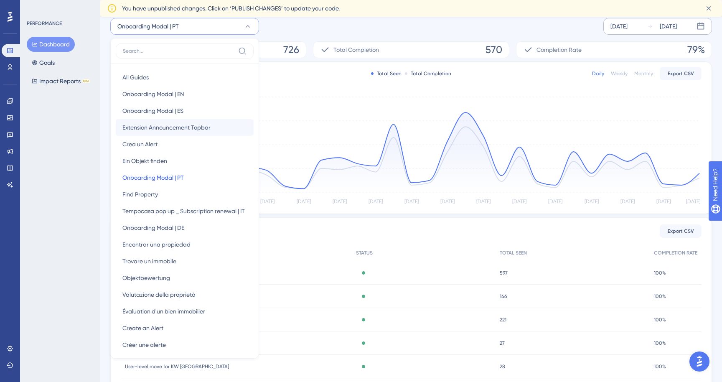
click at [189, 128] on span "Extension Announcement Topbar" at bounding box center [166, 127] width 88 height 10
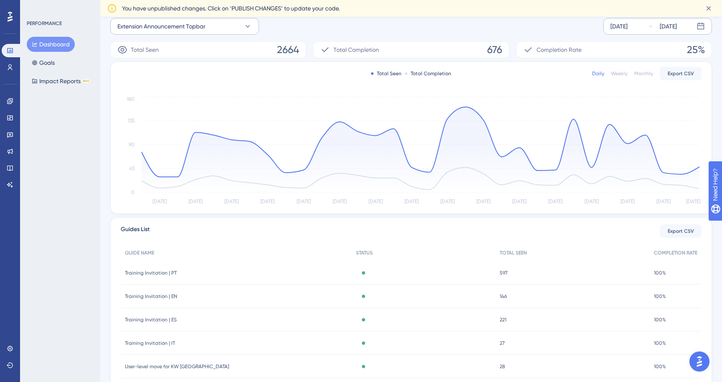
click at [217, 24] on button "Extension Announcement Topbar" at bounding box center [184, 26] width 149 height 17
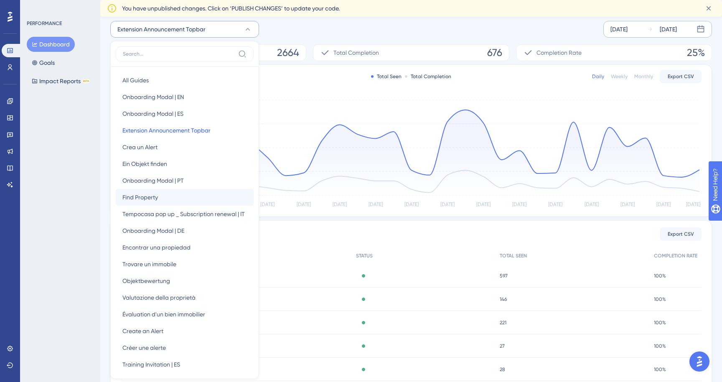
click at [175, 194] on button "Find Property Find Property" at bounding box center [185, 197] width 138 height 17
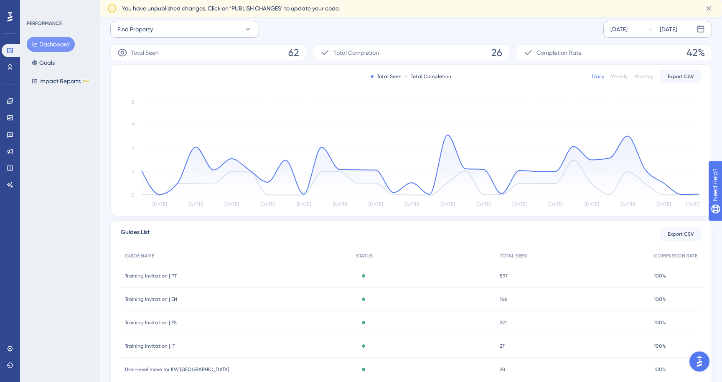
click at [226, 23] on button "Find Property" at bounding box center [184, 29] width 149 height 17
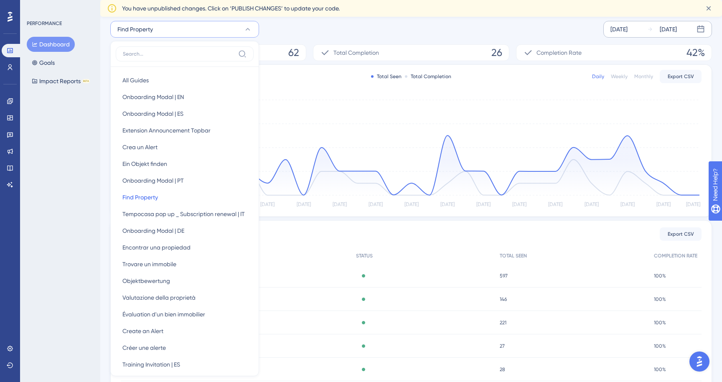
scroll to position [120, 0]
click at [159, 230] on span "Onboarding Modal | DE" at bounding box center [153, 230] width 62 height 10
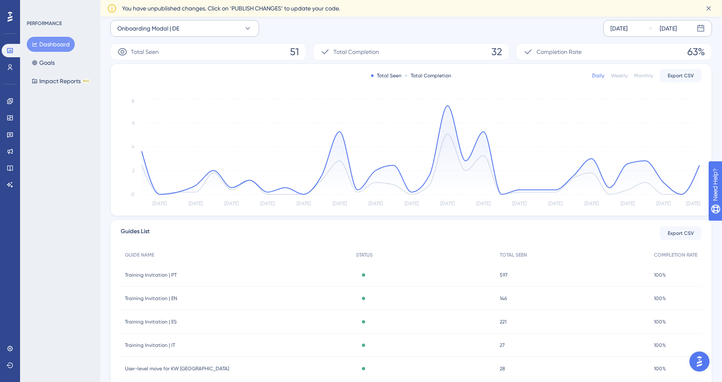
click at [225, 23] on button "Onboarding Modal | DE" at bounding box center [184, 28] width 149 height 17
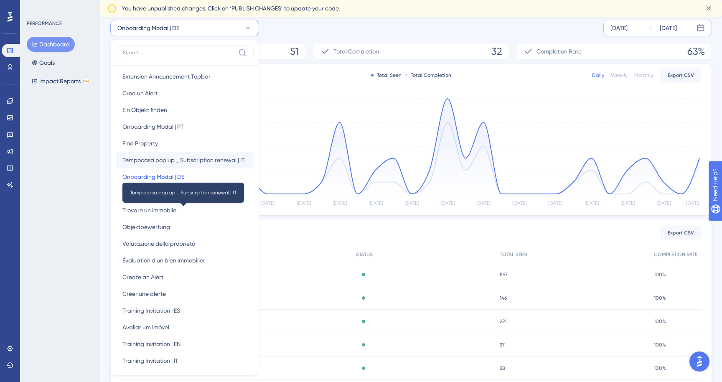
scroll to position [57, 0]
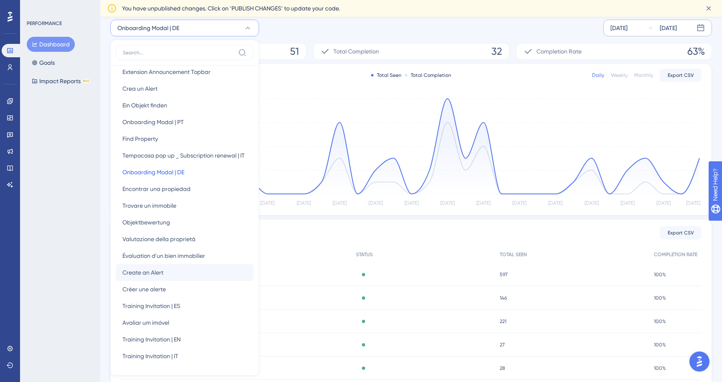
click at [163, 272] on span "Create an Alert" at bounding box center [142, 272] width 41 height 10
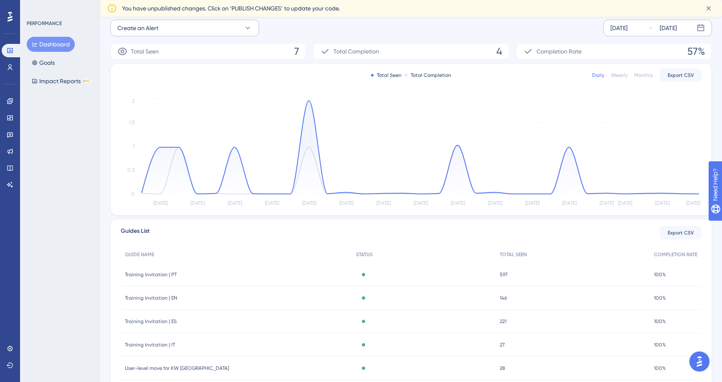
click at [233, 31] on button "Create an Alert" at bounding box center [184, 28] width 149 height 17
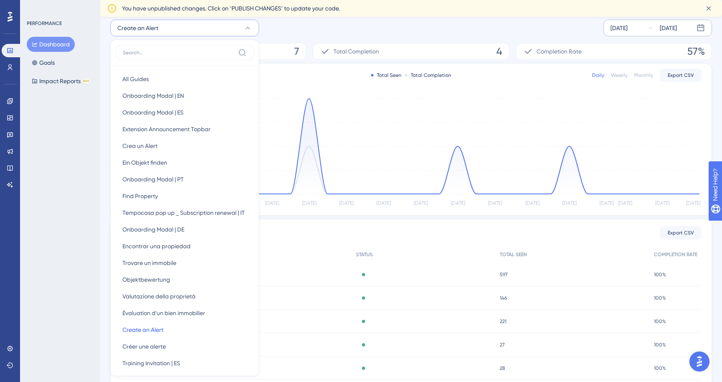
scroll to position [123, 0]
click at [184, 171] on button "Onboarding Modal | PT Onboarding Modal | PT" at bounding box center [185, 177] width 138 height 17
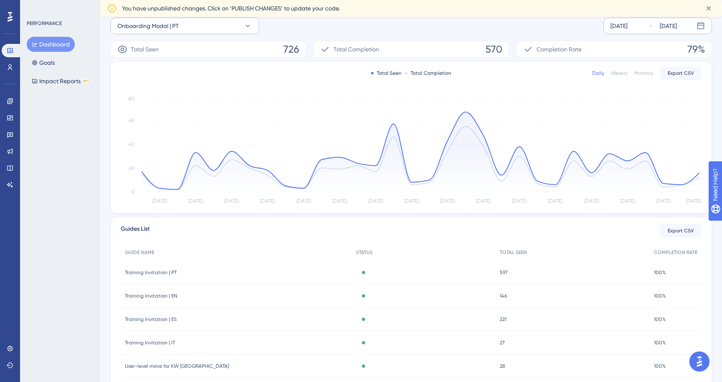
click at [239, 23] on button "Onboarding Modal | PT" at bounding box center [184, 26] width 149 height 17
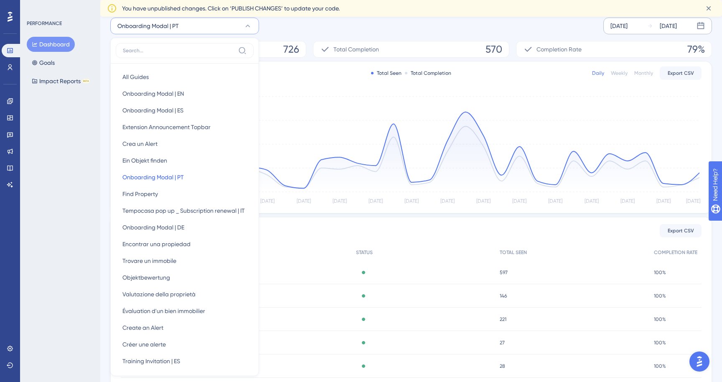
scroll to position [127, 0]
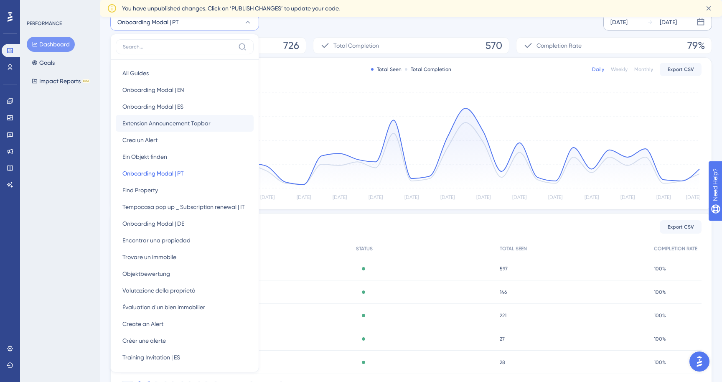
click at [199, 122] on span "Extension Announcement Topbar" at bounding box center [166, 123] width 88 height 10
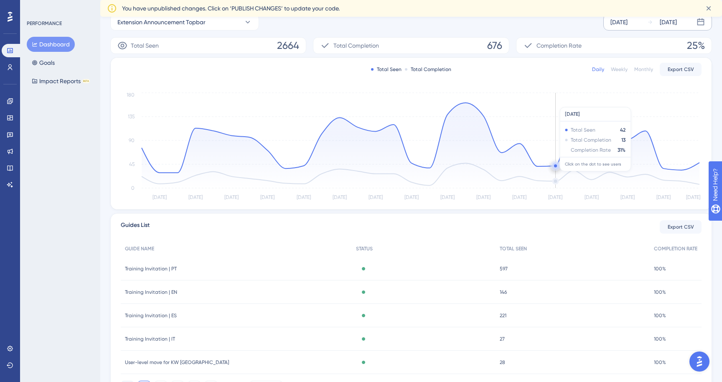
scroll to position [108, 0]
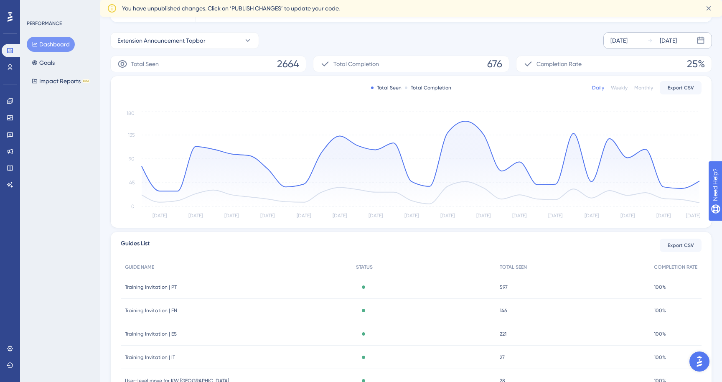
click at [644, 46] on div "Sep 06 2025 Oct 06 2025" at bounding box center [657, 40] width 109 height 17
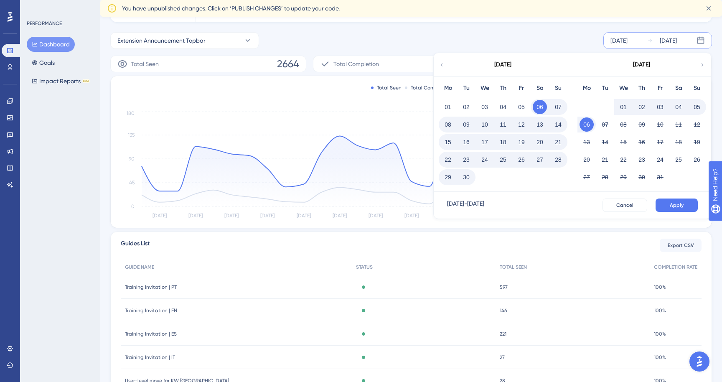
click at [441, 63] on icon at bounding box center [442, 65] width 6 height 8
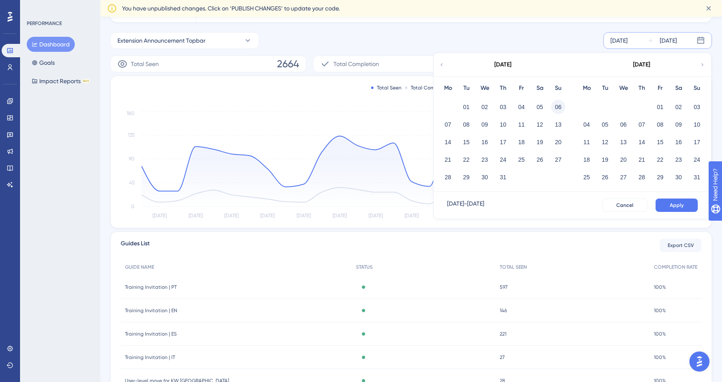
click at [553, 108] on button "06" at bounding box center [558, 107] width 14 height 14
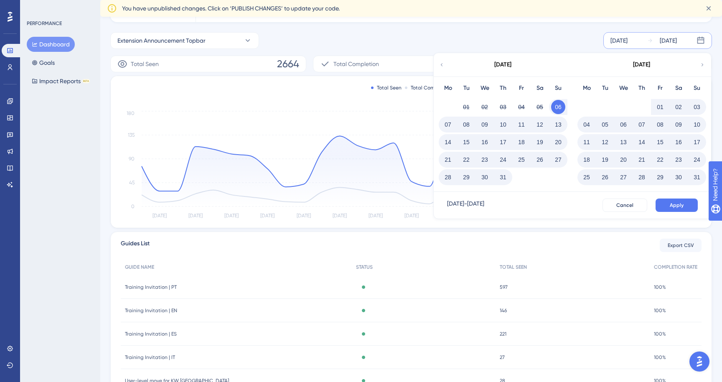
click at [604, 123] on button "05" at bounding box center [605, 124] width 14 height 14
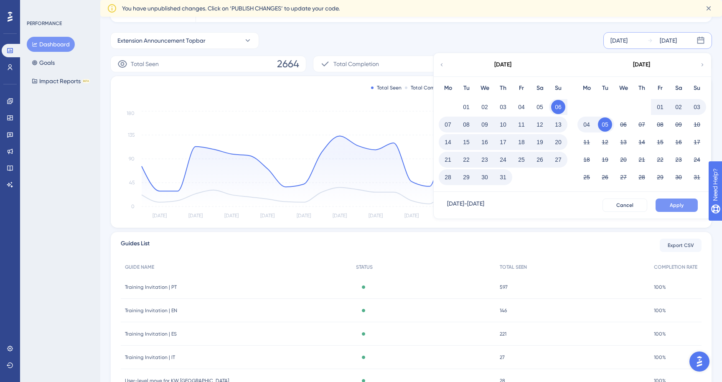
click at [669, 208] on span "Apply" at bounding box center [676, 205] width 14 height 7
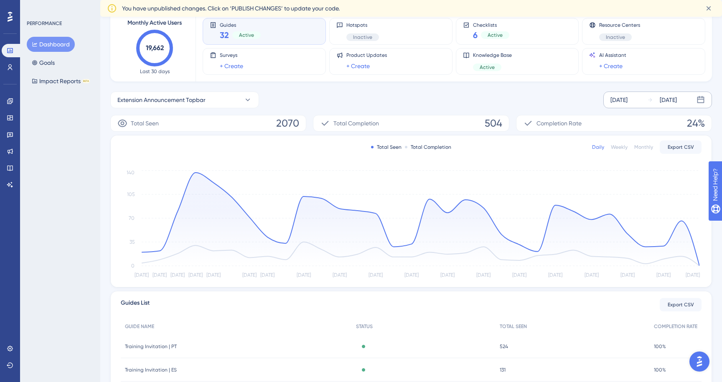
scroll to position [38, 0]
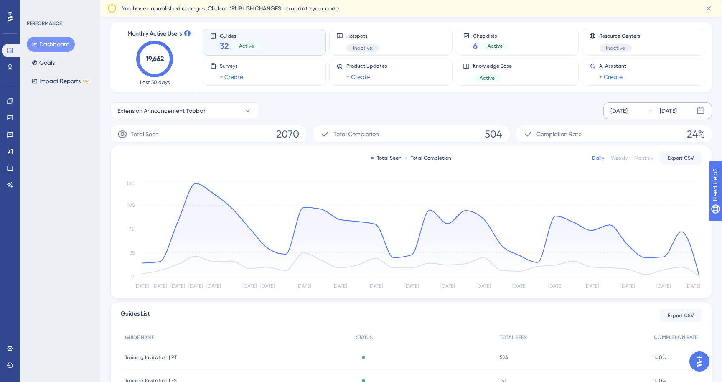
drag, startPoint x: 210, startPoint y: 110, endPoint x: 107, endPoint y: 110, distance: 102.7
click at [107, 110] on div "Performance Users Engagement Widgets Feedback Product Updates Knowledge Base AI…" at bounding box center [410, 246] width 621 height 514
click at [130, 111] on span "Extension Announcement Topbar" at bounding box center [161, 111] width 88 height 10
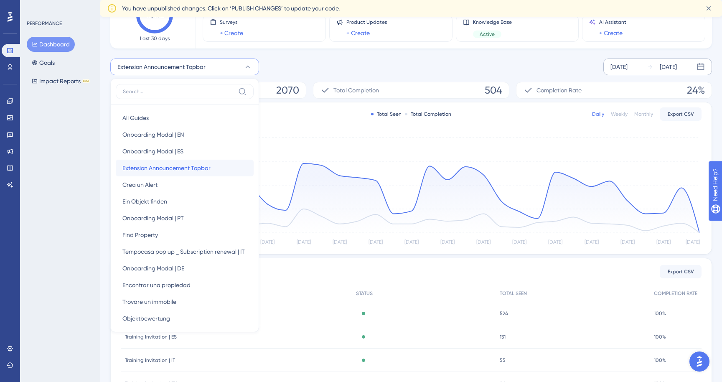
drag, startPoint x: 113, startPoint y: 165, endPoint x: 205, endPoint y: 165, distance: 92.7
click at [205, 165] on div "All Guides All Guides Onboarding Modal | EN Onboarding Modal | EN Onboarding Mo…" at bounding box center [184, 206] width 149 height 254
click at [205, 170] on span "Extension Announcement Topbar" at bounding box center [166, 168] width 88 height 10
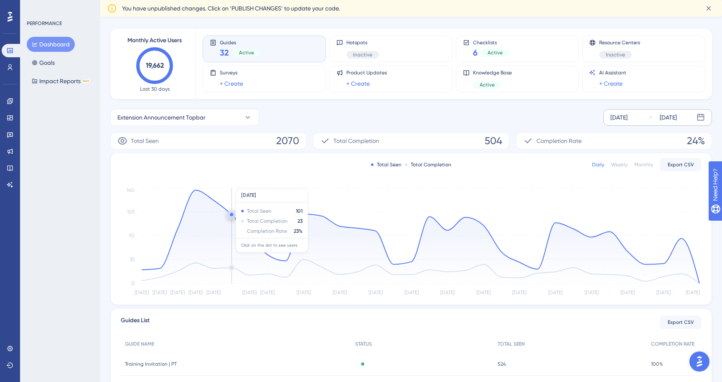
scroll to position [27, 0]
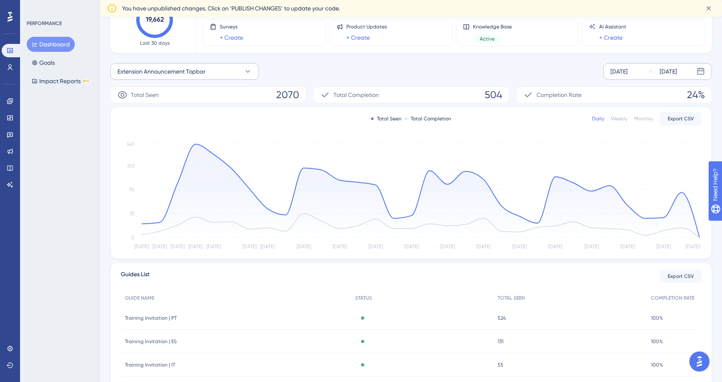
click at [239, 74] on button "Extension Announcement Topbar" at bounding box center [184, 71] width 149 height 17
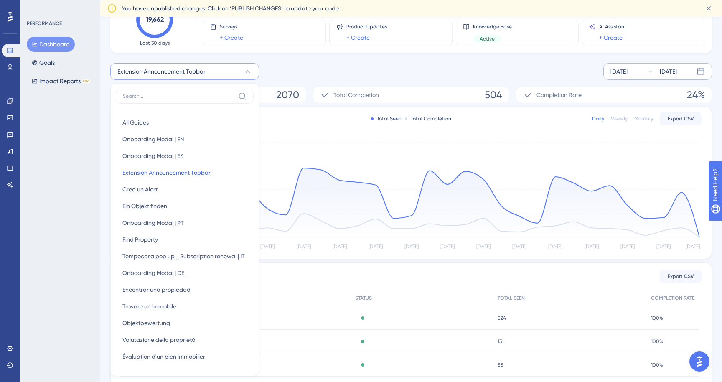
scroll to position [107, 0]
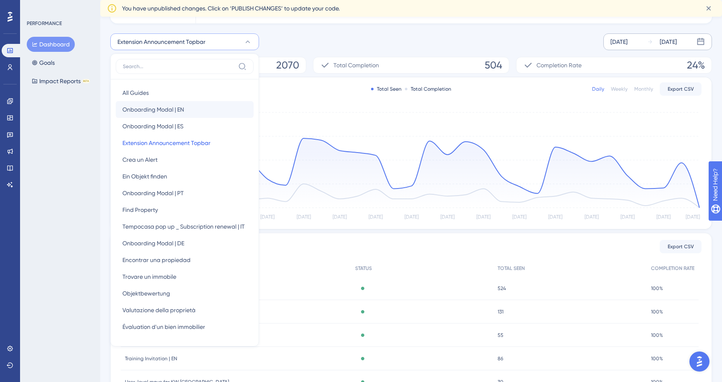
click at [186, 109] on button "Onboarding Modal | EN Onboarding Modal | EN" at bounding box center [185, 109] width 138 height 17
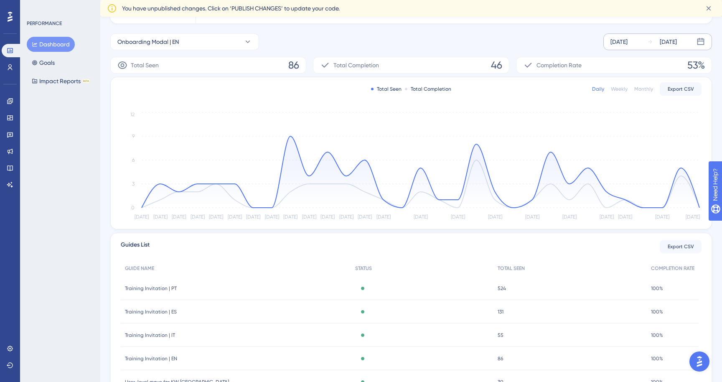
click at [225, 51] on div "Onboarding Modal | EN Jul 06 2025 Aug 05 2025 Total Seen 86 Total Completion 46…" at bounding box center [410, 226] width 601 height 387
click at [224, 43] on button "Onboarding Modal | EN" at bounding box center [184, 41] width 149 height 17
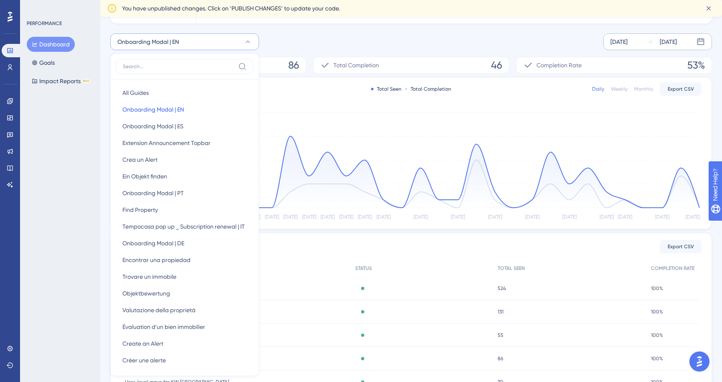
scroll to position [119, 0]
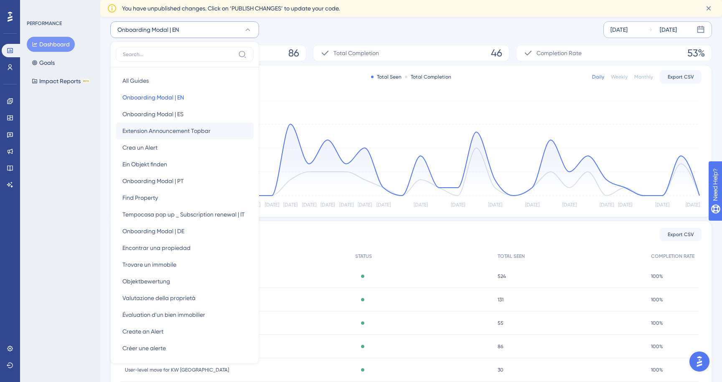
click at [200, 132] on span "Extension Announcement Topbar" at bounding box center [166, 131] width 88 height 10
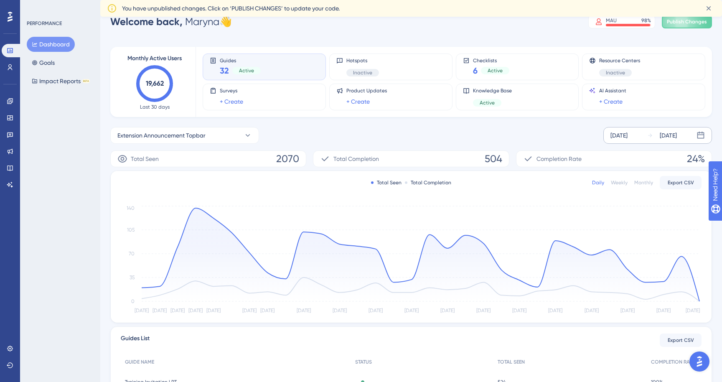
scroll to position [13, 0]
click at [248, 134] on icon at bounding box center [247, 135] width 8 height 8
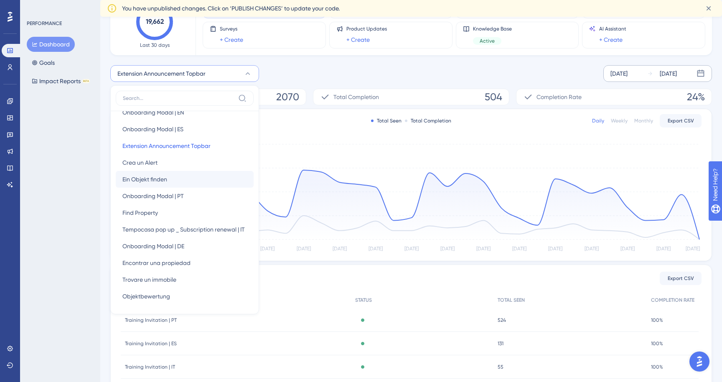
scroll to position [46, 0]
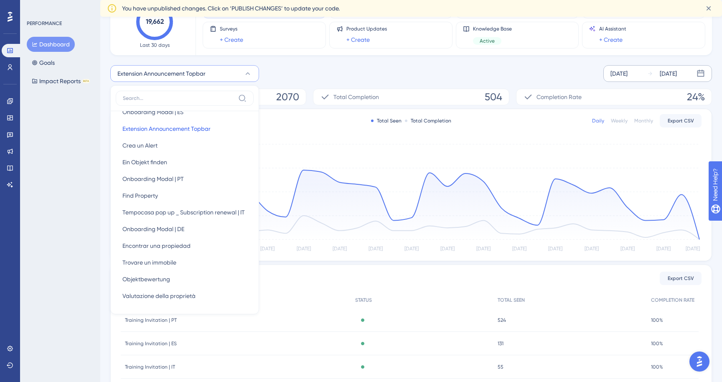
click at [82, 179] on div "PERFORMANCE Dashboard Goals Impact Reports BETA" at bounding box center [60, 191] width 80 height 382
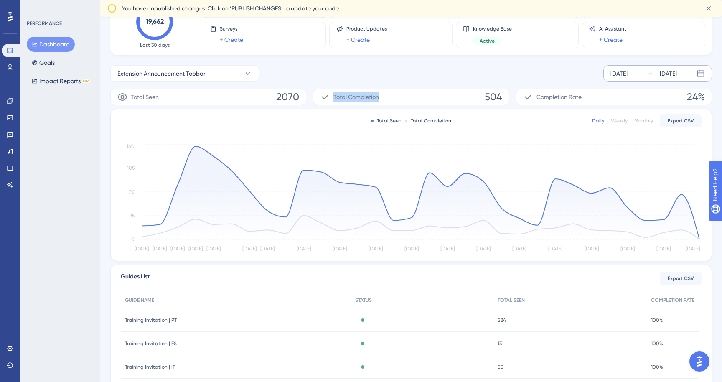
drag, startPoint x: 383, startPoint y: 96, endPoint x: 331, endPoint y: 94, distance: 52.3
click at [332, 94] on div "Total Completion 504" at bounding box center [411, 97] width 196 height 17
copy span "Total Completion"
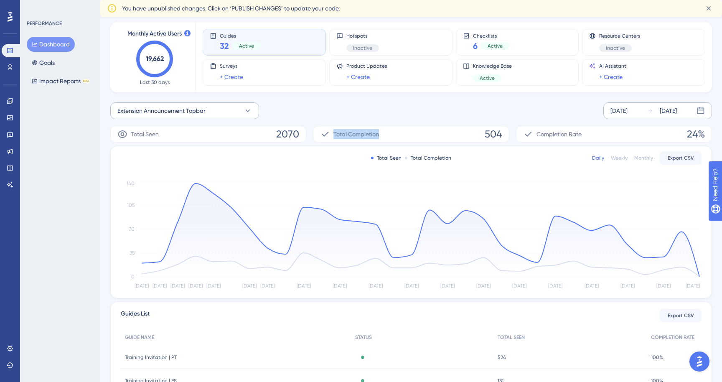
click at [193, 111] on span "Extension Announcement Topbar" at bounding box center [161, 111] width 88 height 10
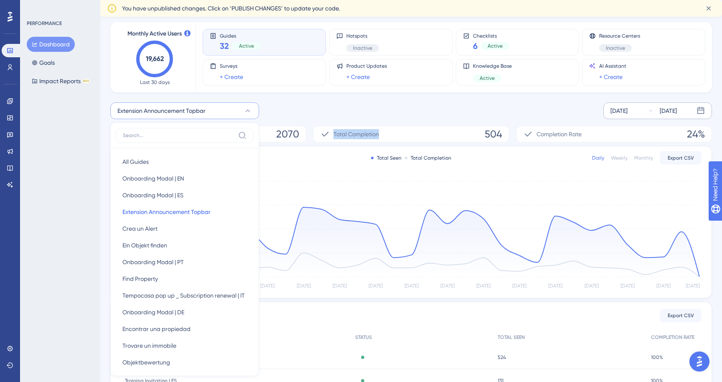
scroll to position [82, 0]
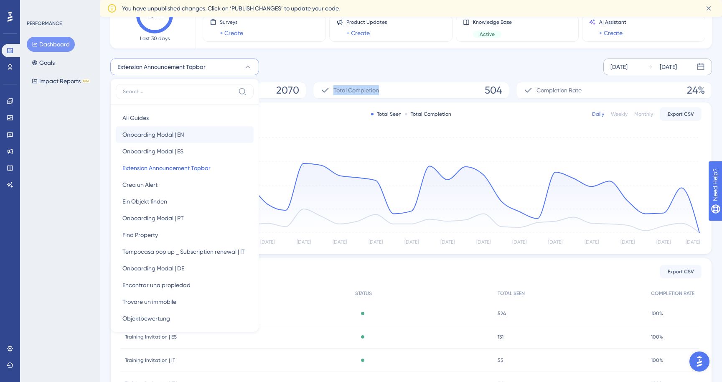
click at [151, 134] on span "Onboarding Modal | EN" at bounding box center [152, 134] width 61 height 10
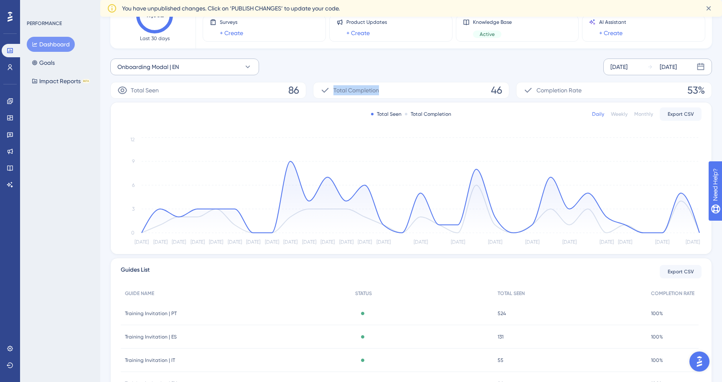
click at [202, 61] on button "Onboarding Modal | EN" at bounding box center [184, 66] width 149 height 17
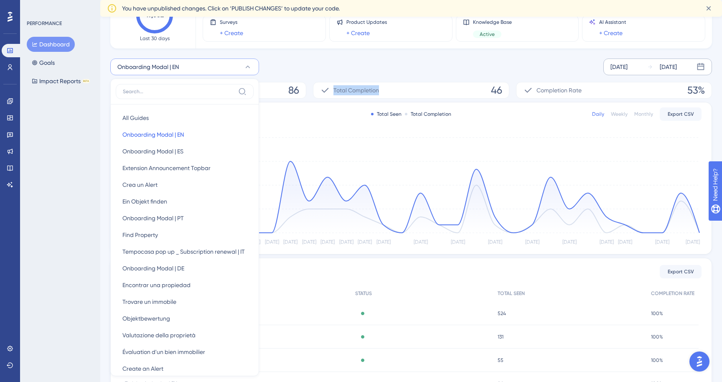
scroll to position [108, 0]
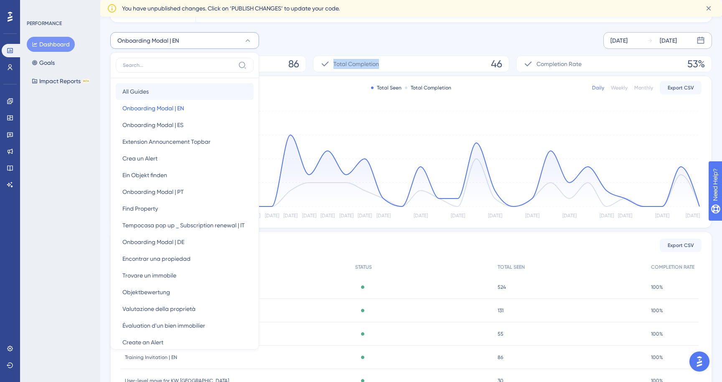
click at [150, 93] on button "All Guides All Guides" at bounding box center [185, 91] width 138 height 17
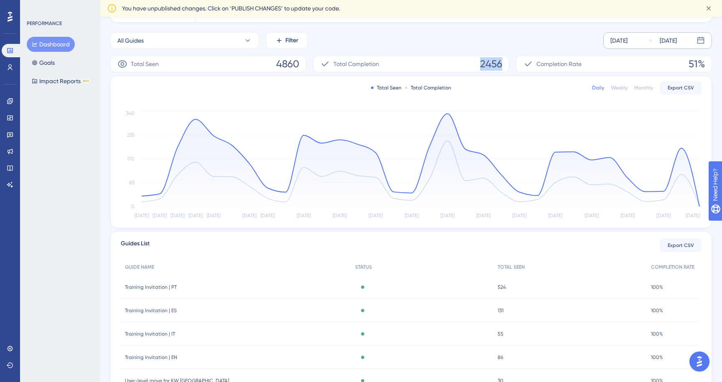
drag, startPoint x: 478, startPoint y: 65, endPoint x: 500, endPoint y: 65, distance: 22.1
click at [500, 65] on div "Total Completion 2456" at bounding box center [411, 64] width 196 height 17
copy span "2456"
drag, startPoint x: 690, startPoint y: 63, endPoint x: 705, endPoint y: 61, distance: 16.0
click at [706, 62] on div "Completion Rate 51%" at bounding box center [614, 64] width 196 height 17
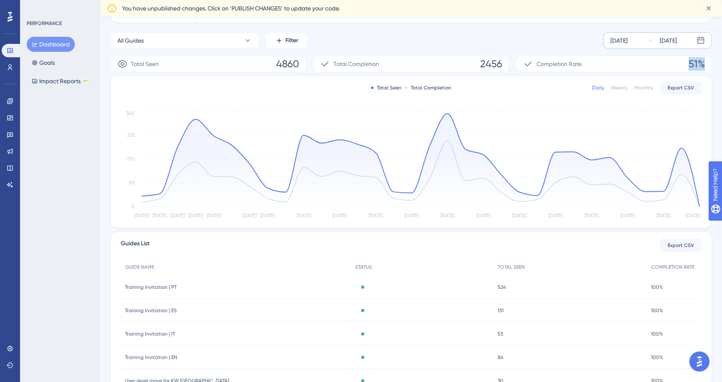
copy span "51%"
click at [215, 45] on button "All Guides" at bounding box center [184, 40] width 149 height 17
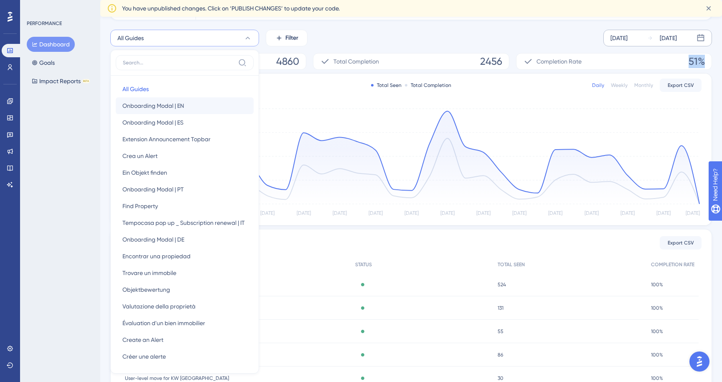
click at [173, 107] on span "Onboarding Modal | EN" at bounding box center [152, 106] width 61 height 10
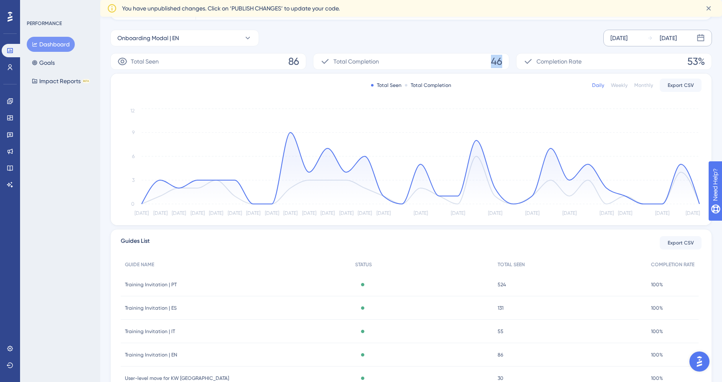
drag, startPoint x: 484, startPoint y: 61, endPoint x: 503, endPoint y: 61, distance: 18.4
click at [503, 61] on div "Total Completion 46" at bounding box center [411, 61] width 196 height 17
copy span "46"
click at [176, 44] on button "Onboarding Modal | EN" at bounding box center [184, 38] width 149 height 17
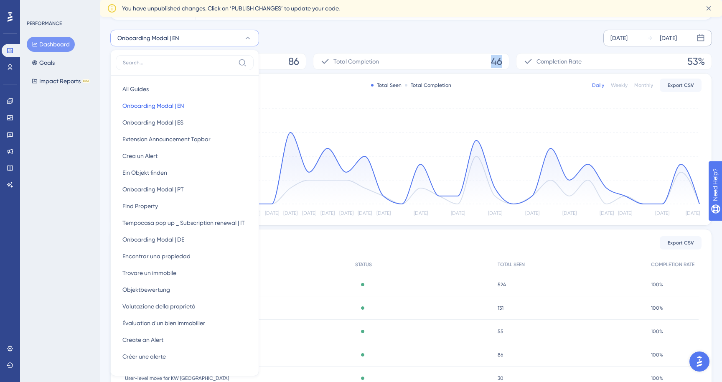
scroll to position [108, 0]
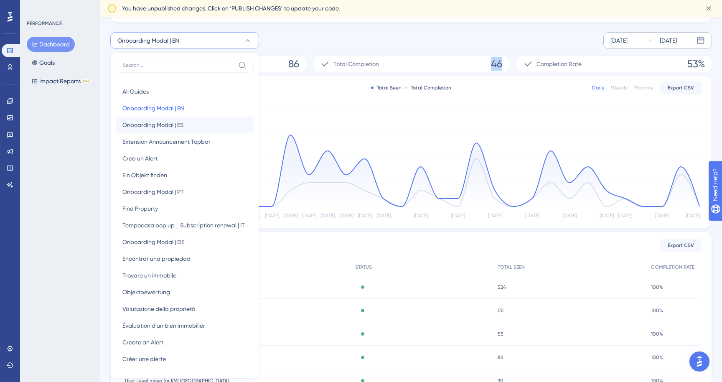
click at [163, 127] on span "Onboarding Modal | ES" at bounding box center [152, 125] width 61 height 10
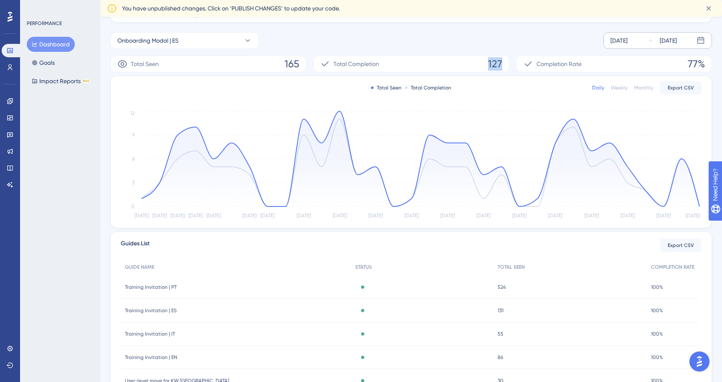
drag, startPoint x: 472, startPoint y: 61, endPoint x: 505, endPoint y: 61, distance: 33.8
click at [505, 61] on div "Total Completion 127" at bounding box center [411, 64] width 196 height 17
copy span "127"
click at [187, 41] on button "Onboarding Modal | ES" at bounding box center [184, 40] width 149 height 17
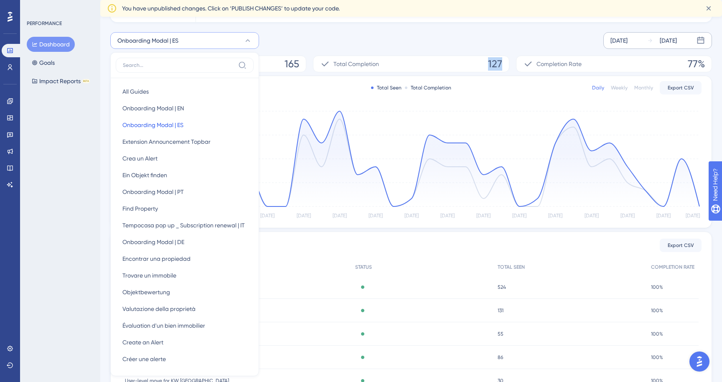
scroll to position [118, 0]
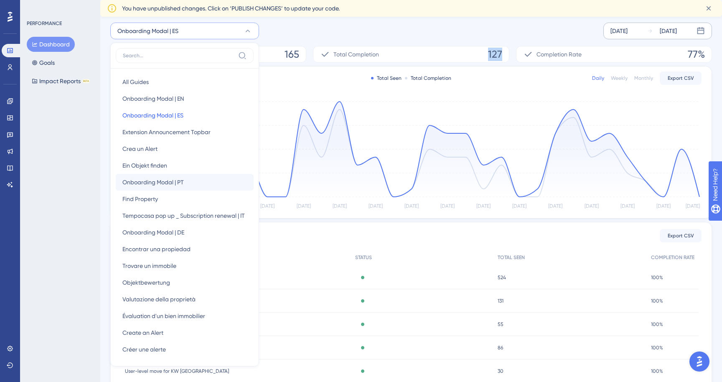
click at [161, 185] on span "Onboarding Modal | PT" at bounding box center [152, 182] width 61 height 10
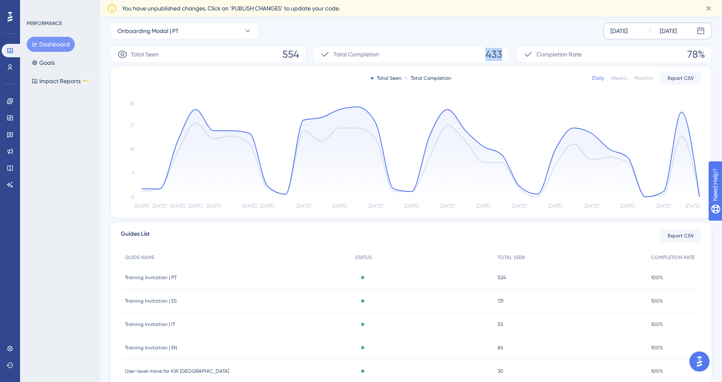
drag, startPoint x: 478, startPoint y: 55, endPoint x: 504, endPoint y: 55, distance: 25.5
click at [504, 55] on div "Total Completion 433" at bounding box center [411, 54] width 196 height 17
copy span "433"
click at [173, 34] on span "Onboarding Modal | PT" at bounding box center [147, 31] width 61 height 10
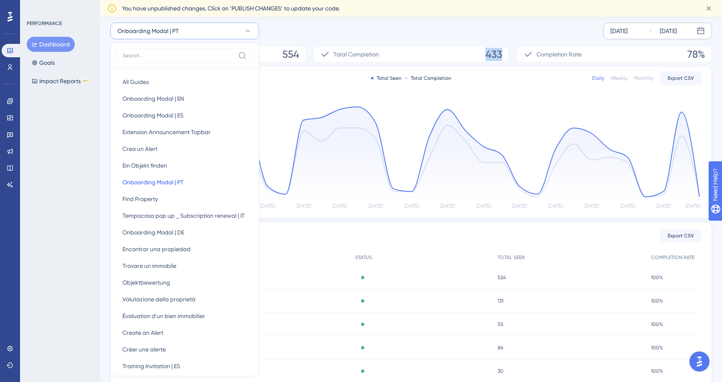
scroll to position [114, 0]
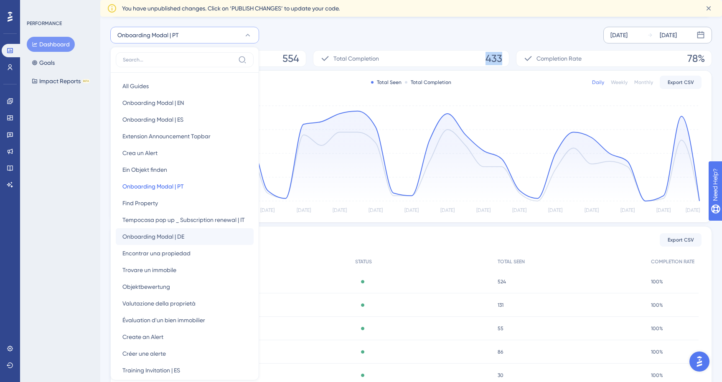
click at [152, 233] on span "Onboarding Modal | DE" at bounding box center [153, 236] width 62 height 10
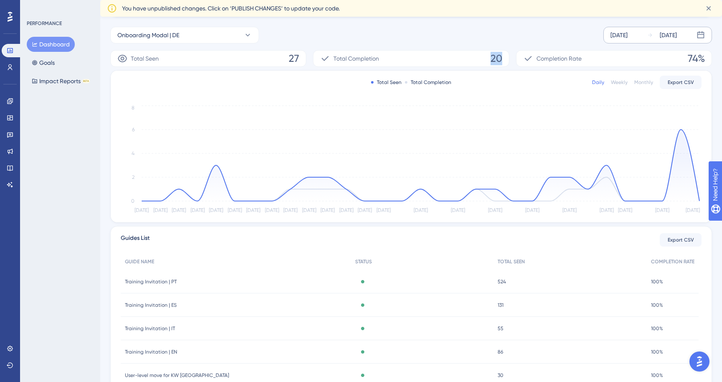
drag, startPoint x: 486, startPoint y: 58, endPoint x: 506, endPoint y: 58, distance: 20.5
click at [506, 58] on div "Total Completion 20" at bounding box center [411, 58] width 196 height 17
copy span "20"
click at [221, 36] on button "Onboarding Modal | DE" at bounding box center [184, 35] width 149 height 17
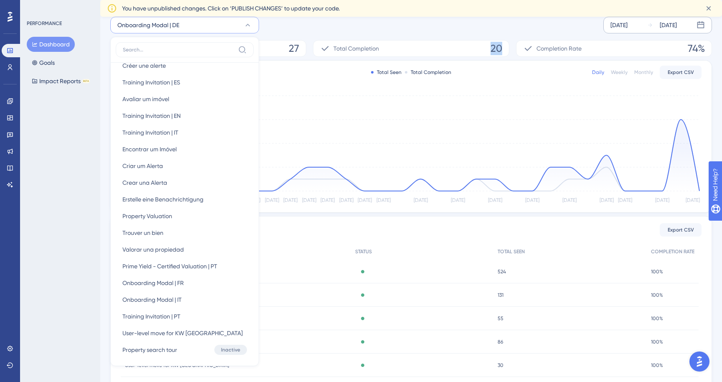
scroll to position [284, 0]
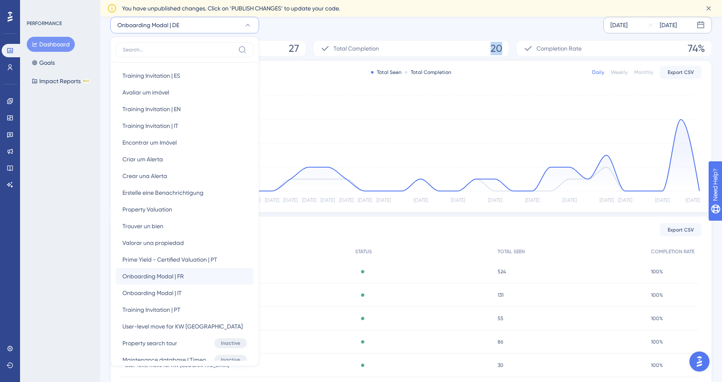
click at [149, 274] on span "Onboarding Modal | FR" at bounding box center [152, 276] width 61 height 10
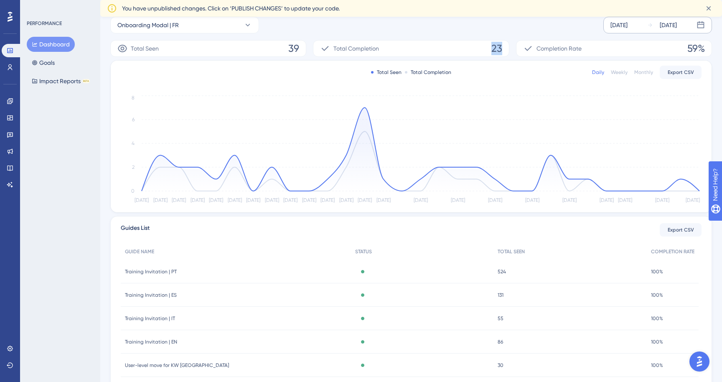
drag, startPoint x: 484, startPoint y: 50, endPoint x: 510, endPoint y: 50, distance: 25.1
click at [510, 50] on div "Total Seen 39 Total Completion 23 Completion Rate 59%" at bounding box center [410, 48] width 601 height 17
copy span "23"
click at [198, 28] on button "Onboarding Modal | FR" at bounding box center [184, 25] width 149 height 17
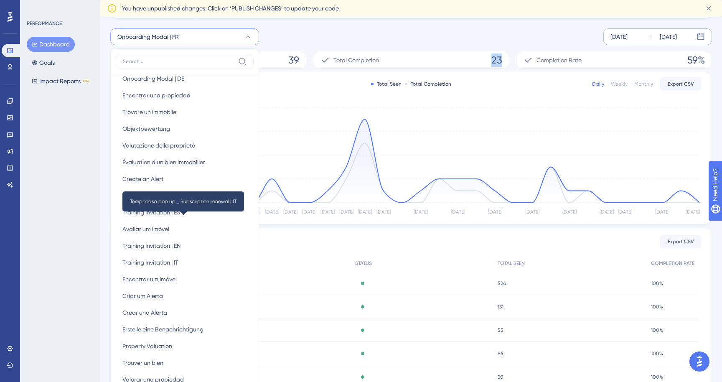
scroll to position [160, 0]
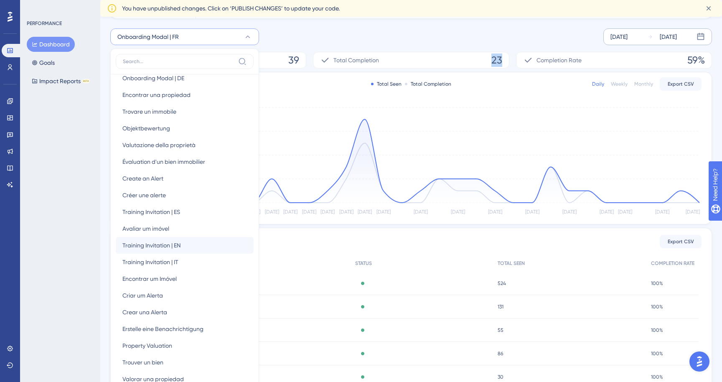
click at [190, 246] on button "Training Invitation | EN Training Invitation | EN" at bounding box center [185, 245] width 138 height 17
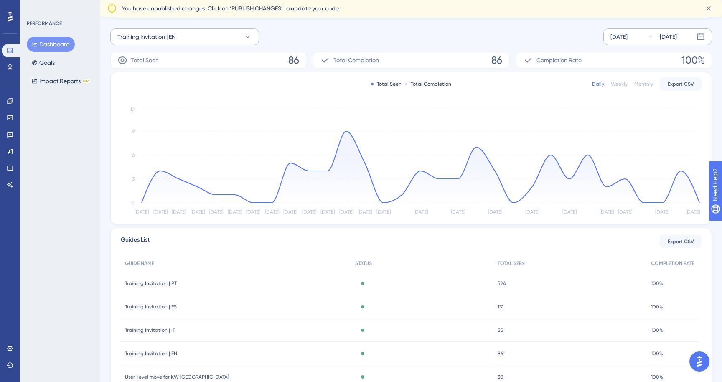
click at [223, 37] on button "Training Invitation | EN" at bounding box center [184, 36] width 149 height 17
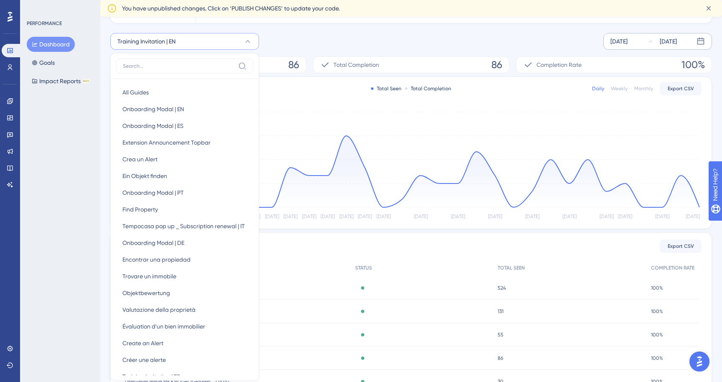
scroll to position [0, 0]
click at [151, 64] on input at bounding box center [179, 66] width 112 height 7
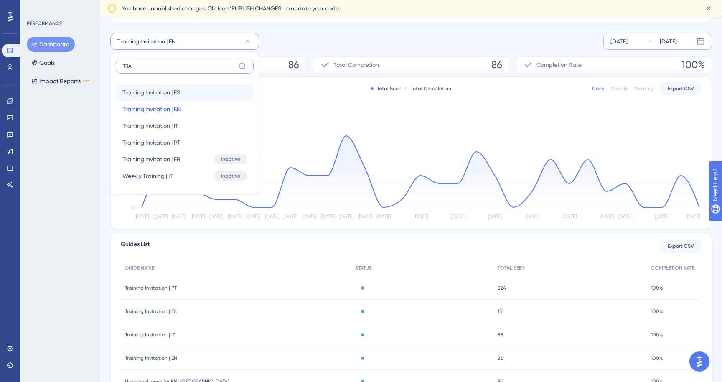
type input "TRAI"
click at [185, 96] on button "Training Invitation | ES Training Invitation | ES" at bounding box center [185, 92] width 138 height 17
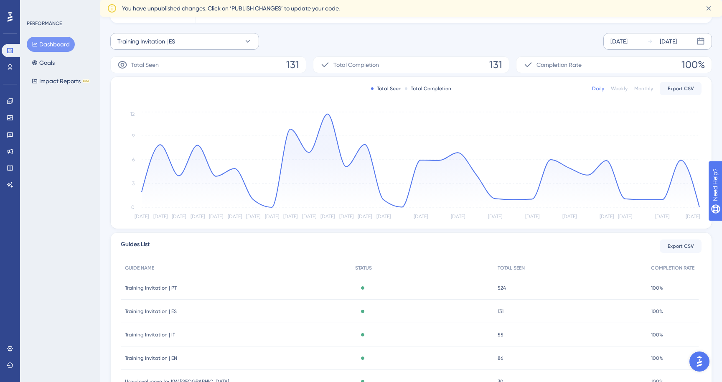
click at [180, 46] on button "Training Invitation | ES" at bounding box center [184, 41] width 149 height 17
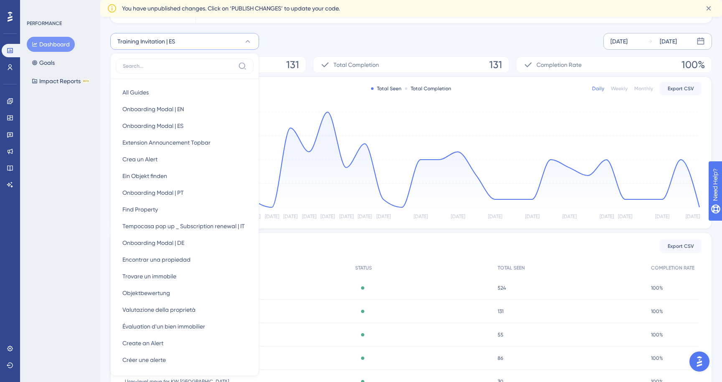
scroll to position [99, 0]
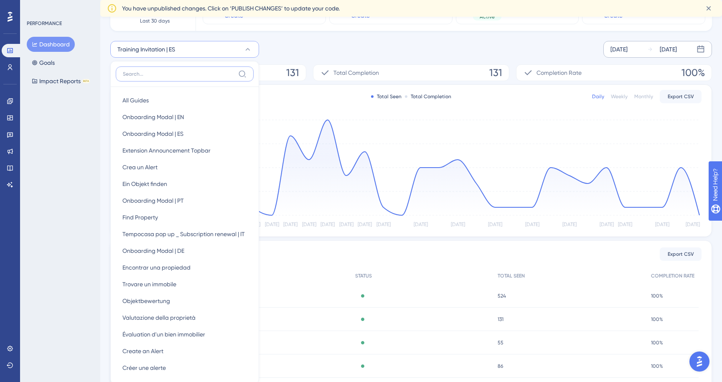
click at [168, 76] on input at bounding box center [179, 74] width 112 height 7
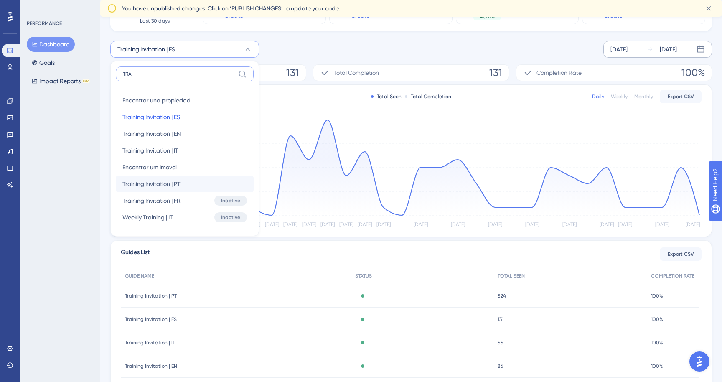
type input "TRA"
click at [170, 185] on span "Training Invitation | PT" at bounding box center [151, 184] width 58 height 10
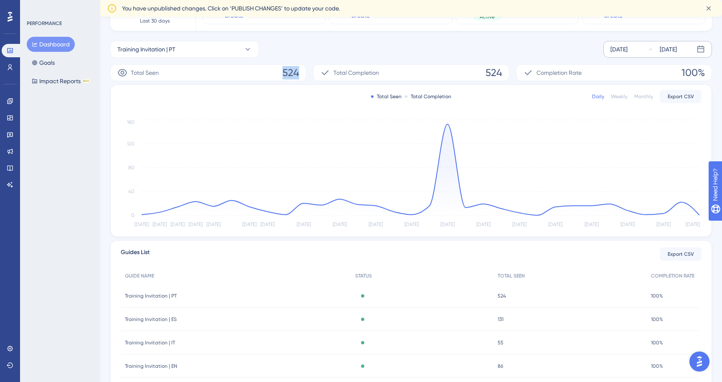
drag, startPoint x: 278, startPoint y: 67, endPoint x: 301, endPoint y: 66, distance: 23.0
click at [301, 66] on div "Total Seen 524" at bounding box center [208, 72] width 196 height 17
copy span "524"
drag, startPoint x: 479, startPoint y: 73, endPoint x: 505, endPoint y: 73, distance: 25.9
click at [505, 73] on div "Total Completion 524" at bounding box center [411, 72] width 196 height 17
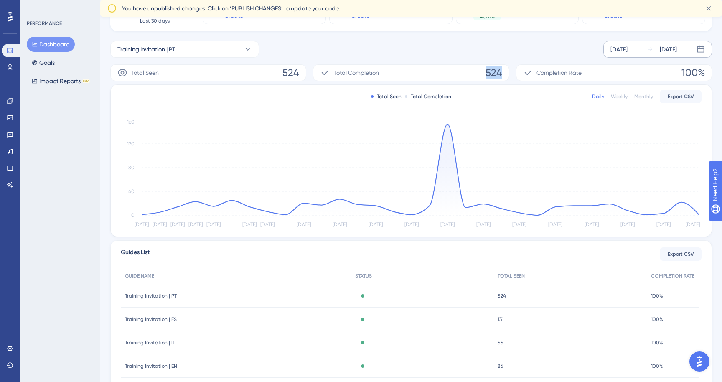
copy span "524"
click at [197, 53] on button "Training Invitation | PT" at bounding box center [184, 49] width 149 height 17
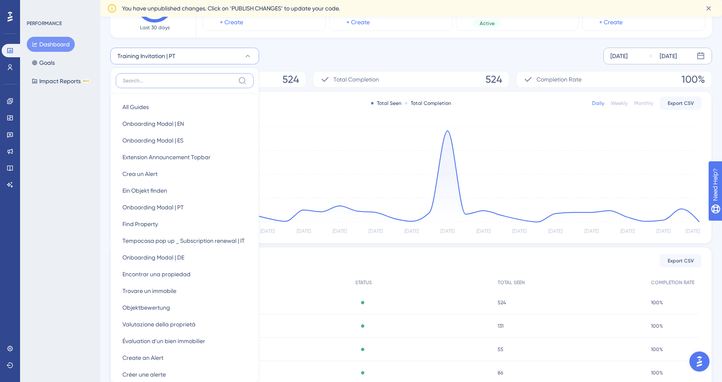
click at [165, 78] on input at bounding box center [179, 80] width 112 height 7
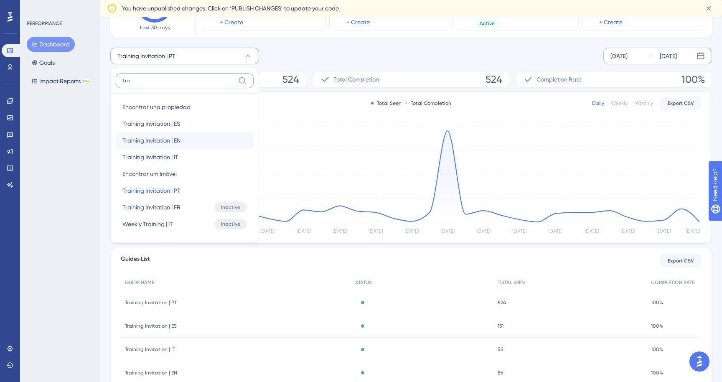
type input "tra"
click at [182, 139] on button "Training Invitation | EN Training Invitation | EN" at bounding box center [185, 140] width 138 height 17
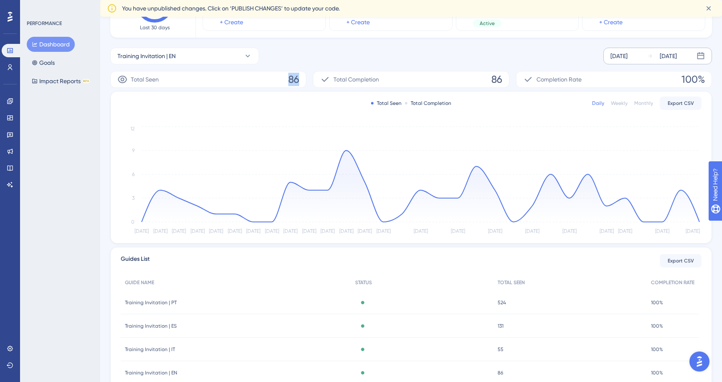
drag, startPoint x: 288, startPoint y: 76, endPoint x: 298, endPoint y: 76, distance: 10.0
click at [298, 76] on span "86" at bounding box center [293, 79] width 11 height 13
click at [181, 58] on button "Training Invitation | EN" at bounding box center [184, 56] width 149 height 17
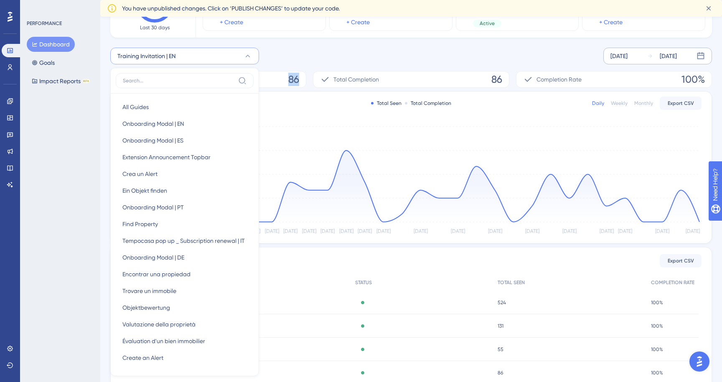
scroll to position [106, 0]
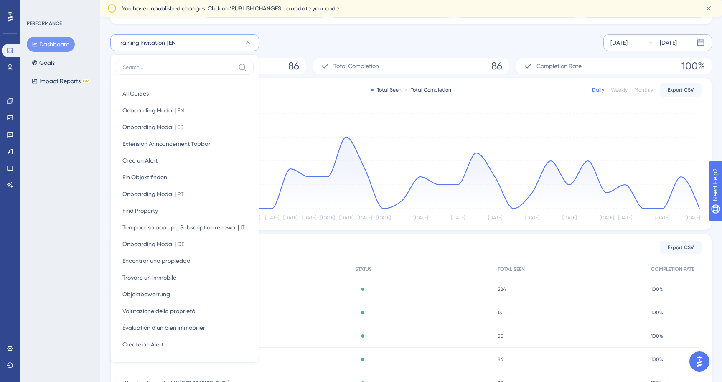
click at [167, 62] on label at bounding box center [185, 67] width 138 height 15
click at [167, 64] on input at bounding box center [179, 67] width 112 height 7
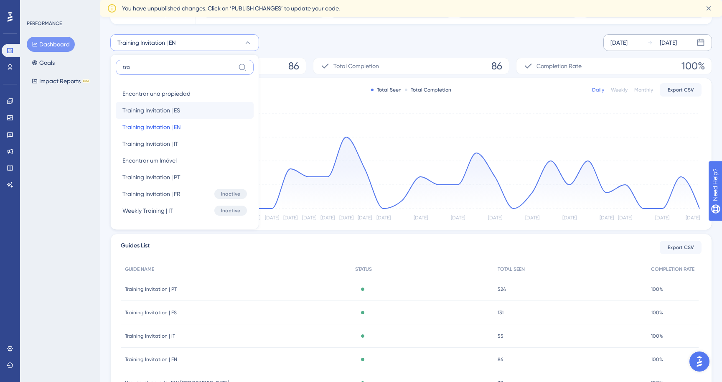
type input "tra"
click at [173, 107] on span "Training Invitation | ES" at bounding box center [151, 110] width 58 height 10
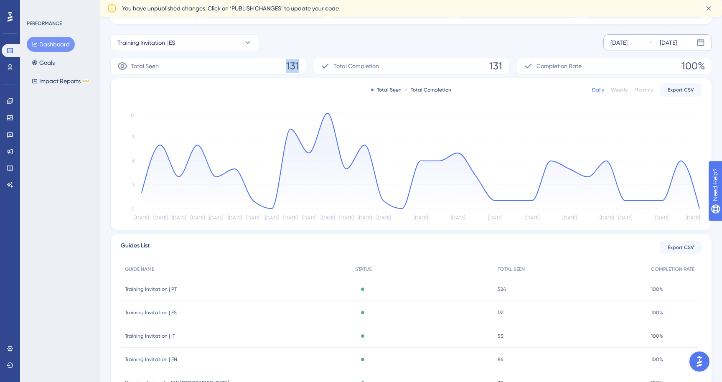
drag, startPoint x: 263, startPoint y: 69, endPoint x: 306, endPoint y: 68, distance: 43.4
click at [306, 68] on div "Total Seen 131" at bounding box center [208, 66] width 196 height 17
click at [172, 46] on span "Training Invitation | ES" at bounding box center [146, 43] width 58 height 10
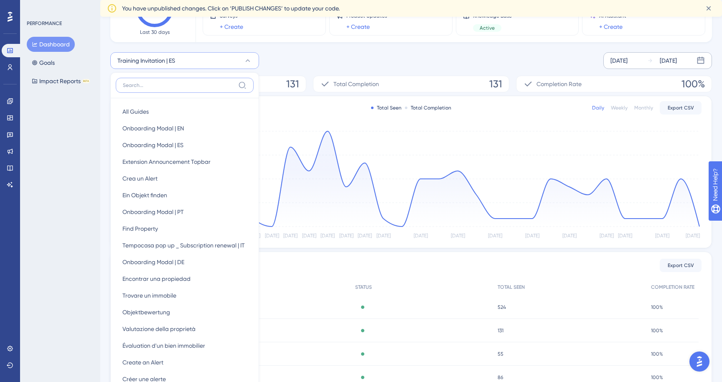
click at [147, 86] on input at bounding box center [179, 85] width 112 height 7
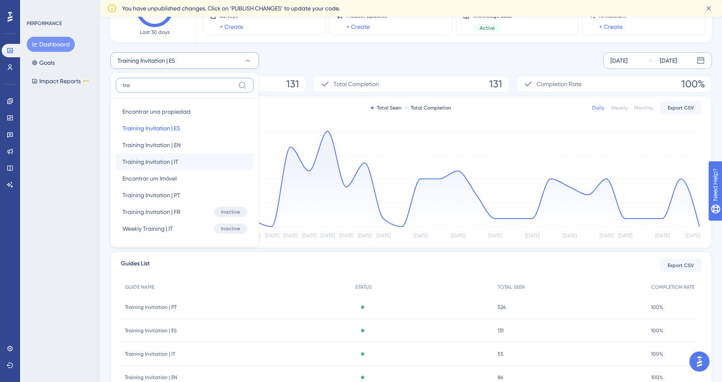
type input "tra"
click at [176, 159] on span "Training Invitation | IT" at bounding box center [150, 162] width 56 height 10
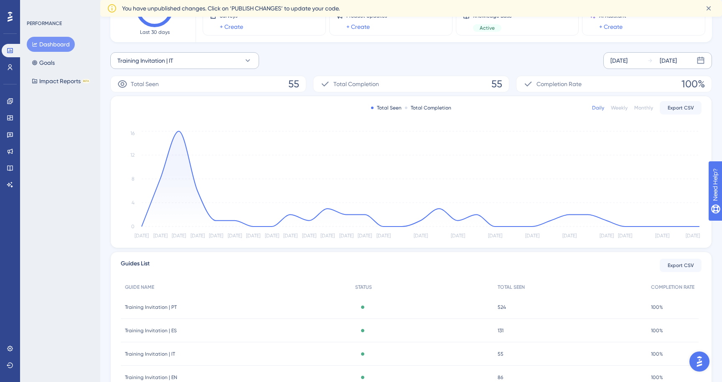
click at [180, 61] on button "Training Invitation | IT" at bounding box center [184, 60] width 149 height 17
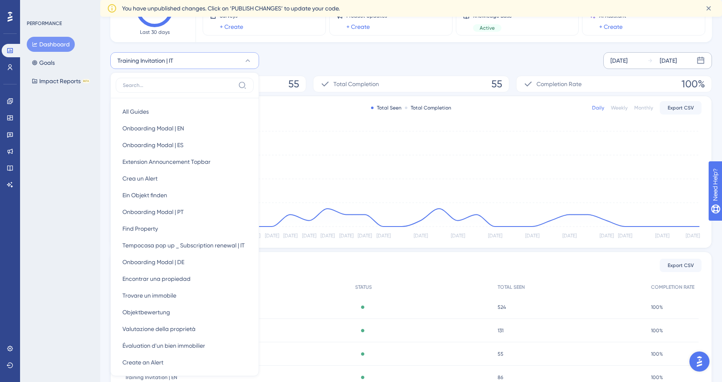
scroll to position [100, 0]
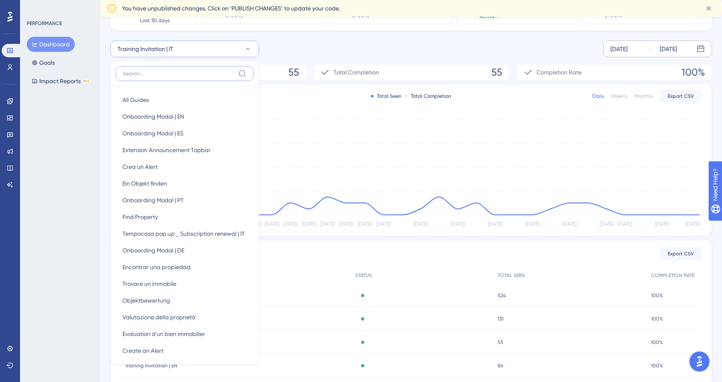
click at [166, 71] on input at bounding box center [179, 73] width 112 height 7
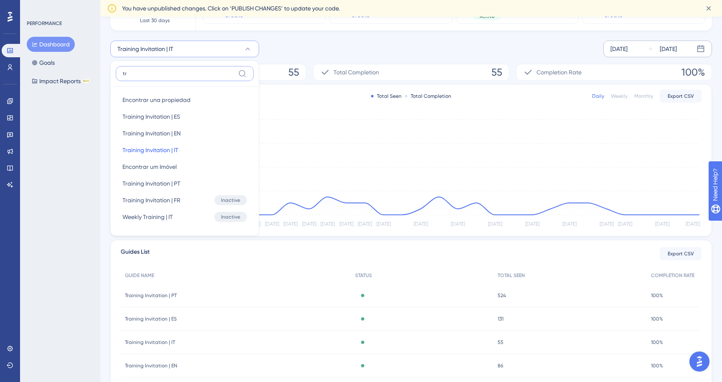
type input "t"
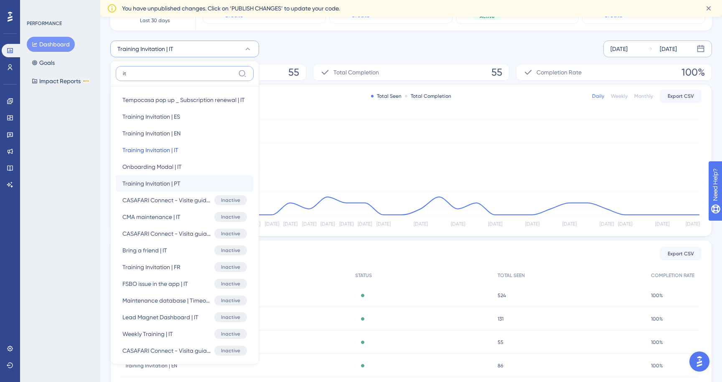
scroll to position [0, 0]
type input "i"
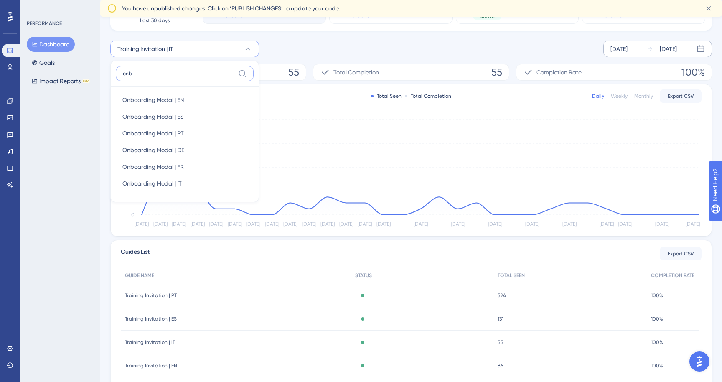
type input "one"
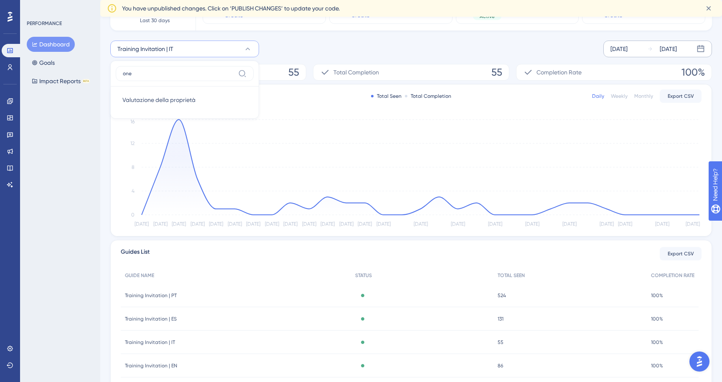
drag, startPoint x: 295, startPoint y: 22, endPoint x: 165, endPoint y: 185, distance: 208.7
click at [165, 185] on icon at bounding box center [421, 166] width 558 height 95
click at [191, 48] on button "Training Invitation | IT" at bounding box center [184, 49] width 149 height 17
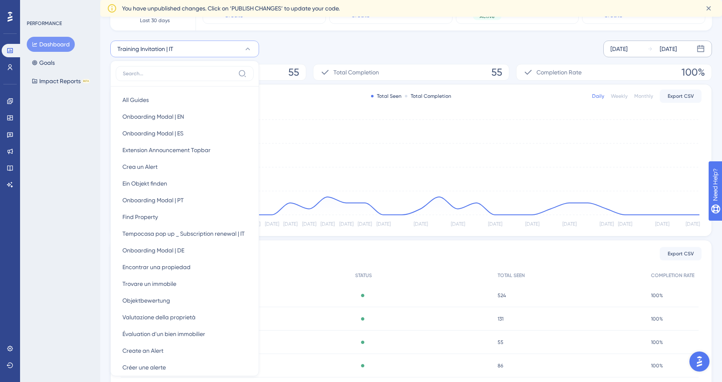
scroll to position [99, 0]
click at [159, 77] on input at bounding box center [179, 74] width 112 height 7
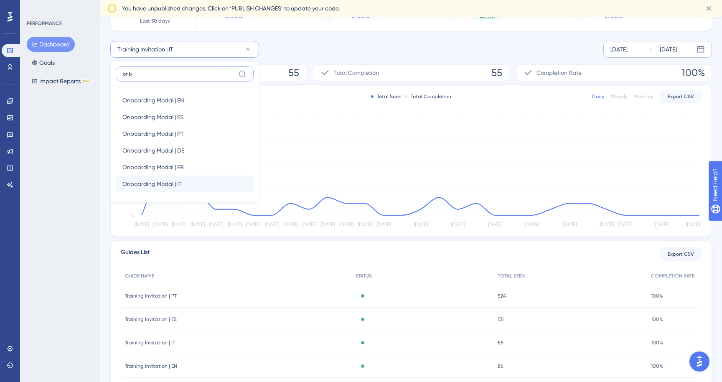
type input "onb"
click at [151, 184] on span "Onboarding Modal | IT" at bounding box center [151, 184] width 59 height 10
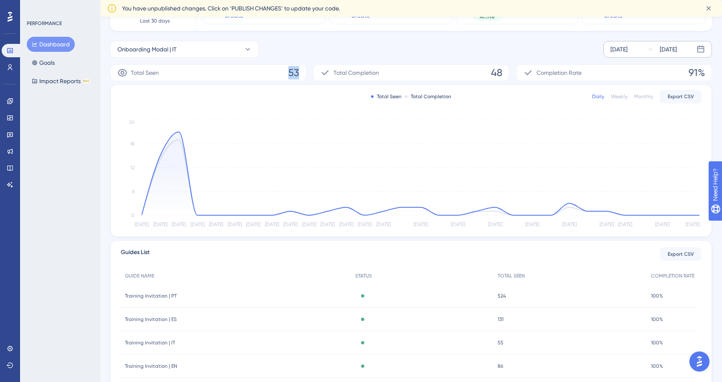
drag, startPoint x: 280, startPoint y: 72, endPoint x: 298, endPoint y: 71, distance: 17.6
click at [298, 72] on div "Total Seen 53" at bounding box center [208, 72] width 196 height 17
click at [200, 53] on button "Onboarding Modal | IT" at bounding box center [184, 49] width 149 height 17
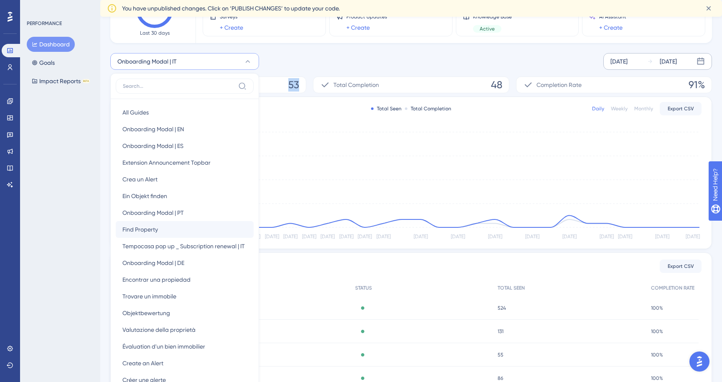
click at [157, 230] on span "Find Property" at bounding box center [140, 229] width 36 height 10
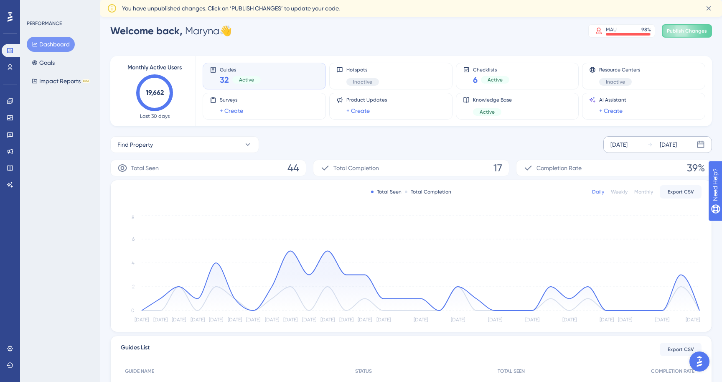
scroll to position [4, 0]
click at [214, 145] on button "Find Property" at bounding box center [184, 145] width 149 height 17
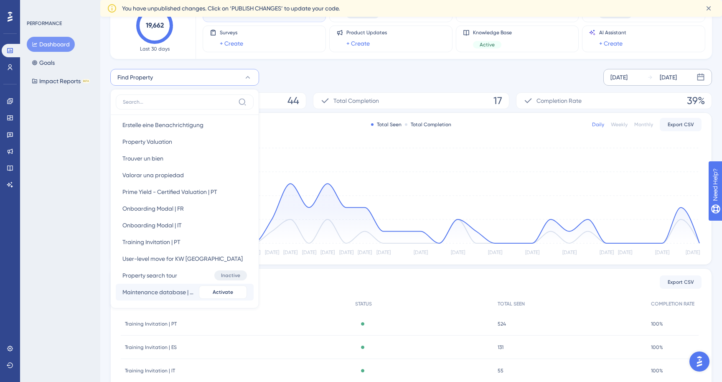
scroll to position [394, 0]
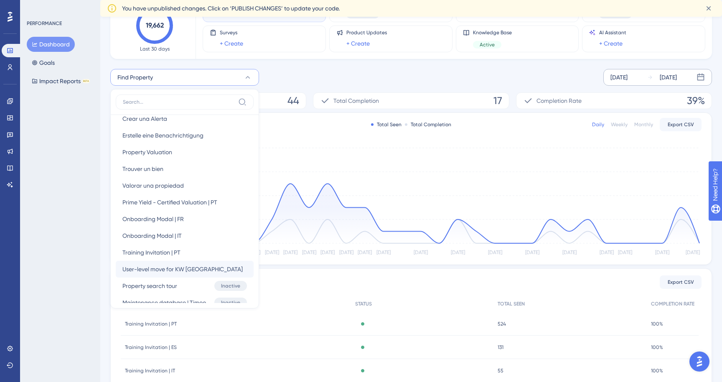
click at [191, 271] on span "User-level move for KW France" at bounding box center [182, 269] width 120 height 10
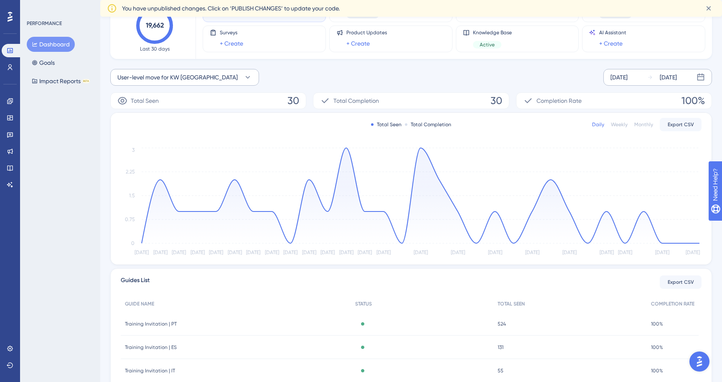
click at [241, 79] on button "User-level move for KW France" at bounding box center [184, 77] width 149 height 17
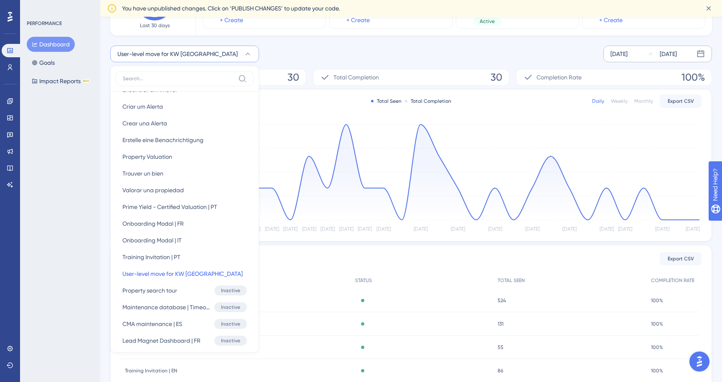
scroll to position [372, 0]
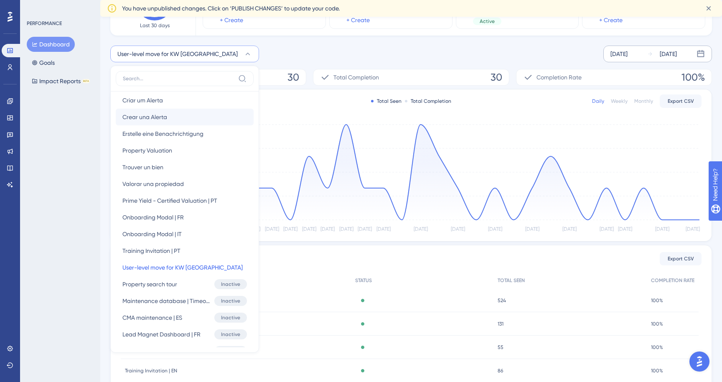
click at [185, 122] on button "Crear una Alerta Crear una Alerta" at bounding box center [185, 117] width 138 height 17
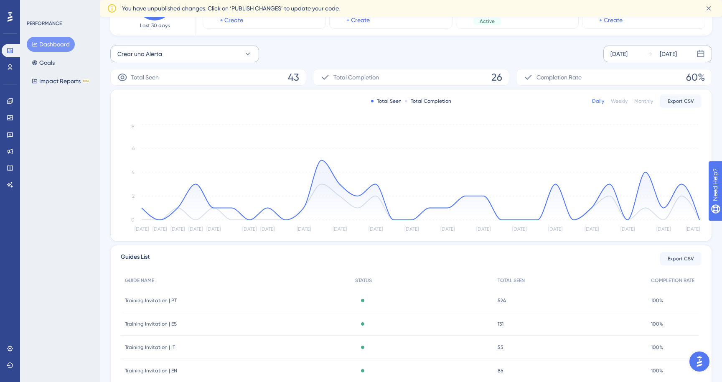
click at [191, 56] on button "Crear una Alerta" at bounding box center [184, 54] width 149 height 17
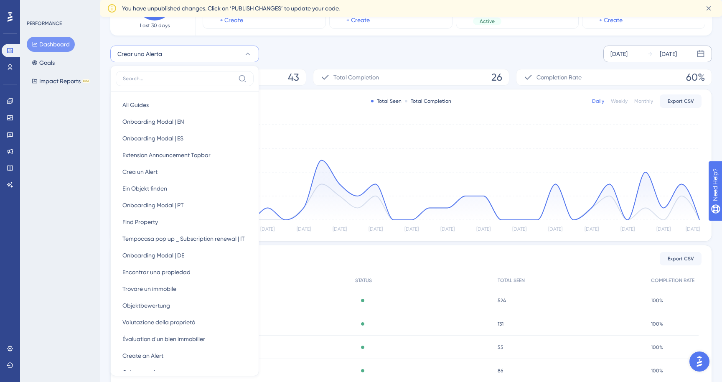
scroll to position [107, 0]
